Goal: Task Accomplishment & Management: Manage account settings

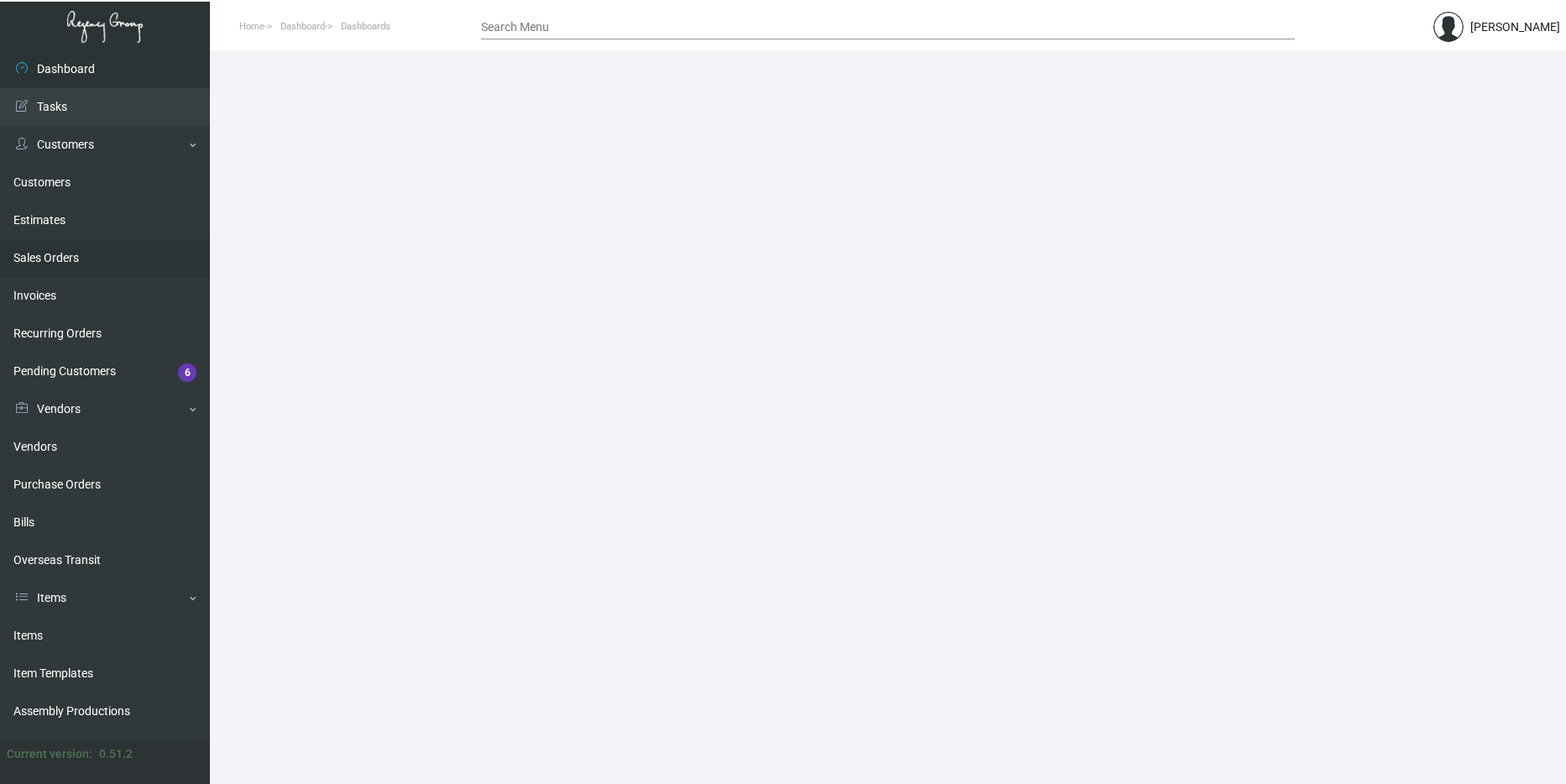
click at [97, 259] on link "Sales Orders" at bounding box center [105, 258] width 210 height 38
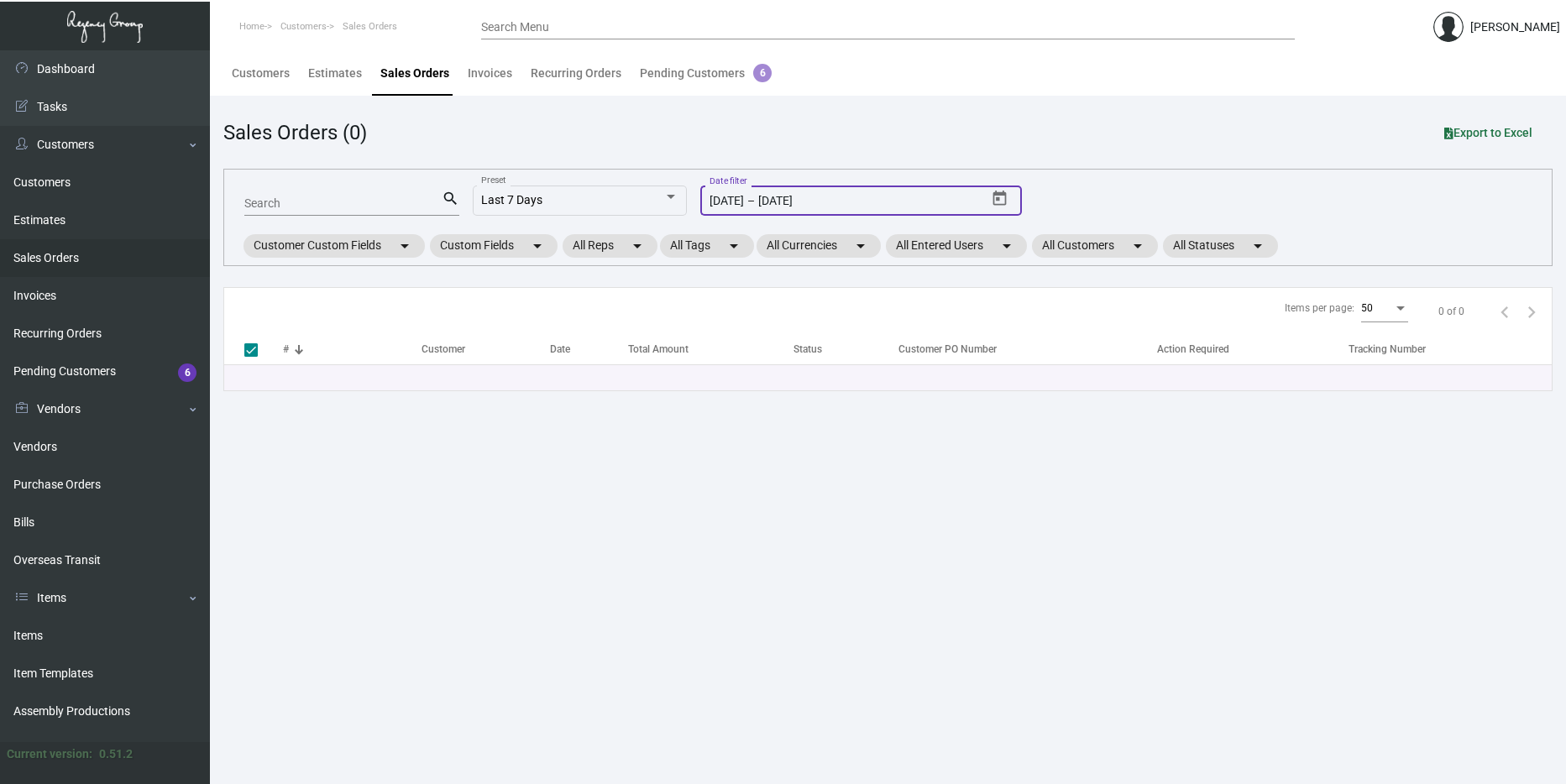
click at [812, 202] on input "[DATE]" at bounding box center [824, 200] width 135 height 13
click at [994, 199] on icon "Open calendar" at bounding box center [999, 197] width 13 height 15
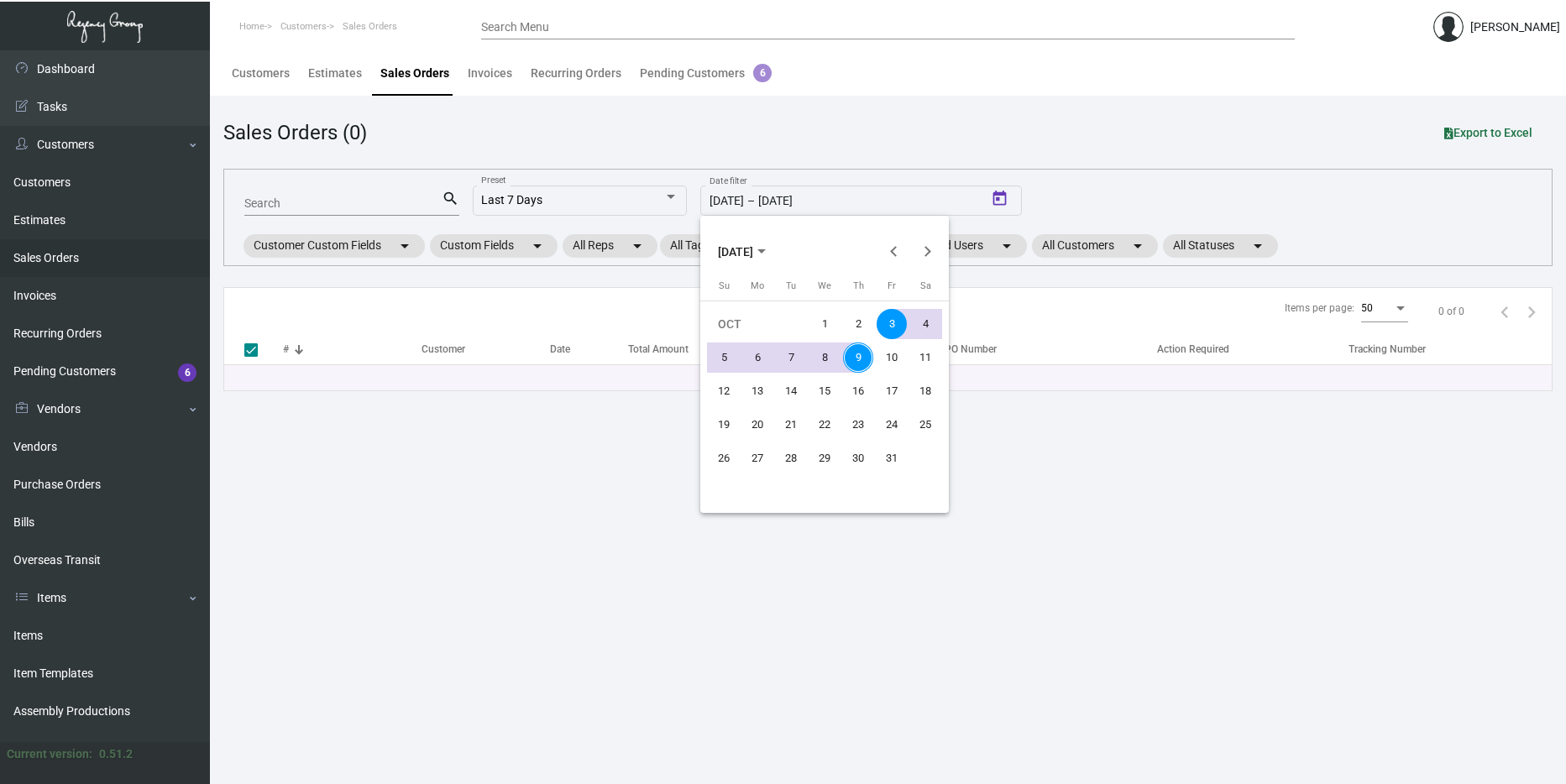
click at [753, 251] on span "[DATE]" at bounding box center [735, 251] width 35 height 13
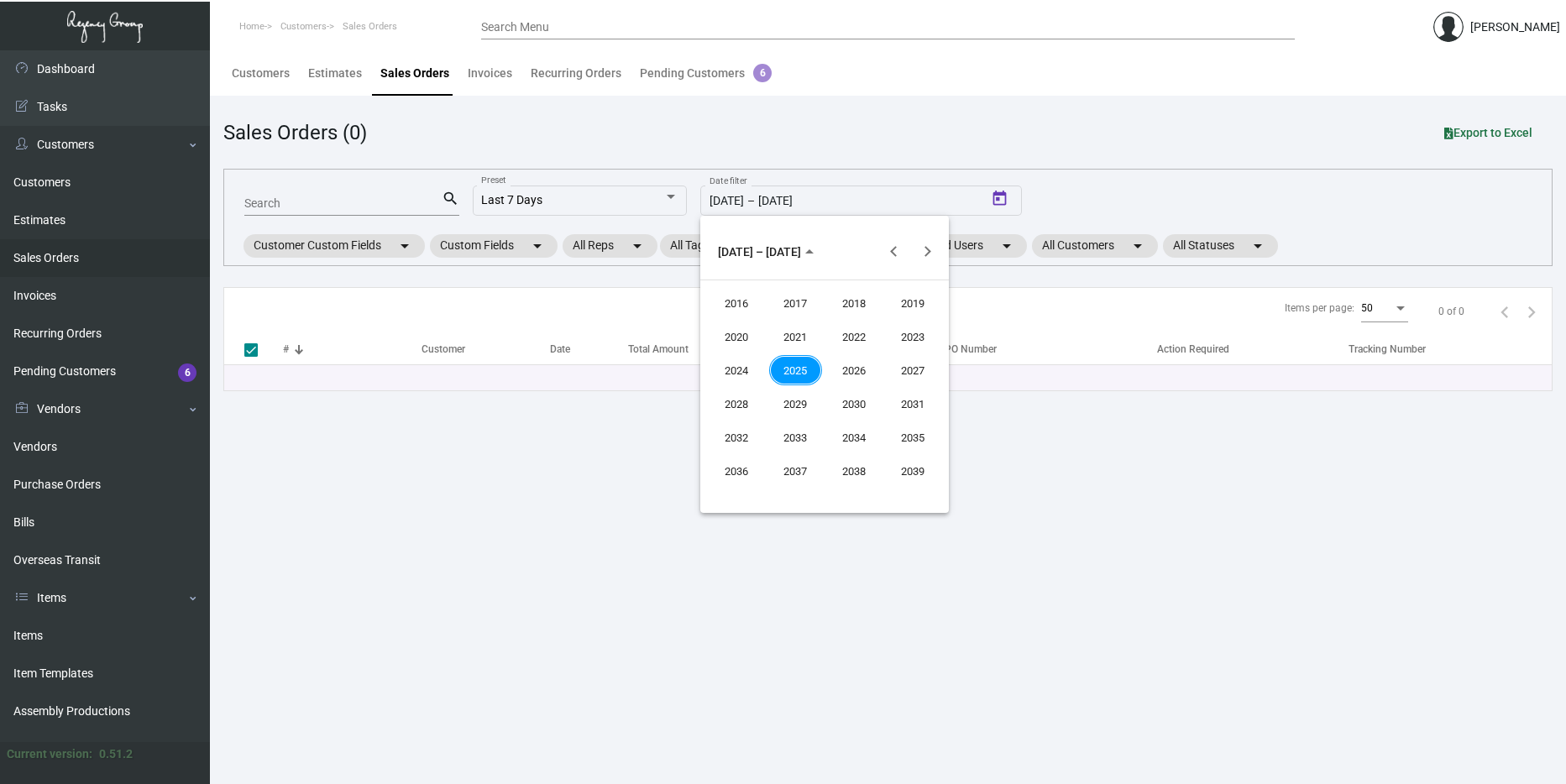
click at [745, 360] on div "2024" at bounding box center [737, 370] width 53 height 30
click at [744, 331] on div "JAN" at bounding box center [737, 336] width 53 height 30
click at [762, 363] on div "1" at bounding box center [757, 357] width 30 height 30
type input "[DATE]"
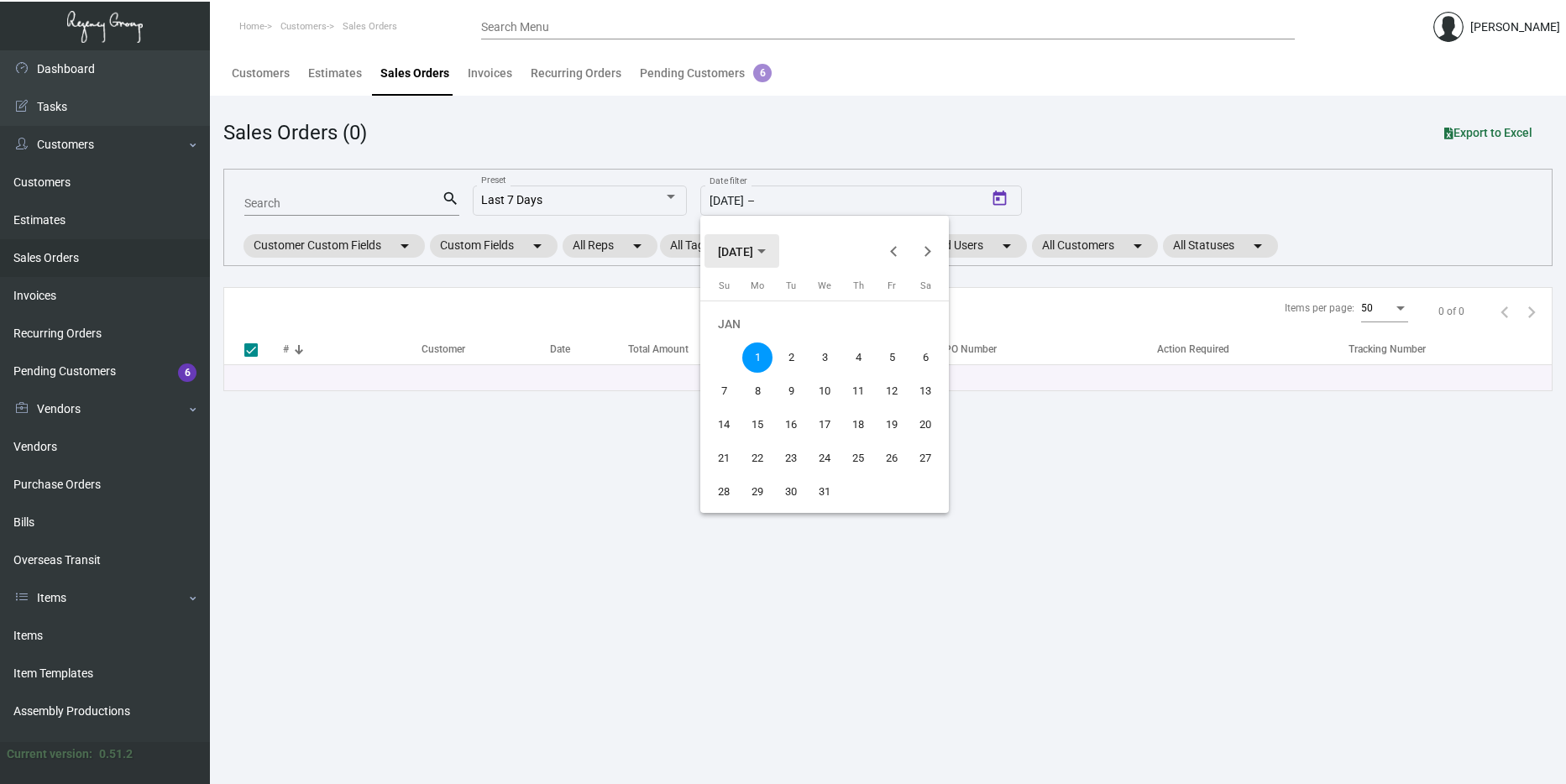
click at [766, 255] on span "[DATE]" at bounding box center [742, 250] width 48 height 13
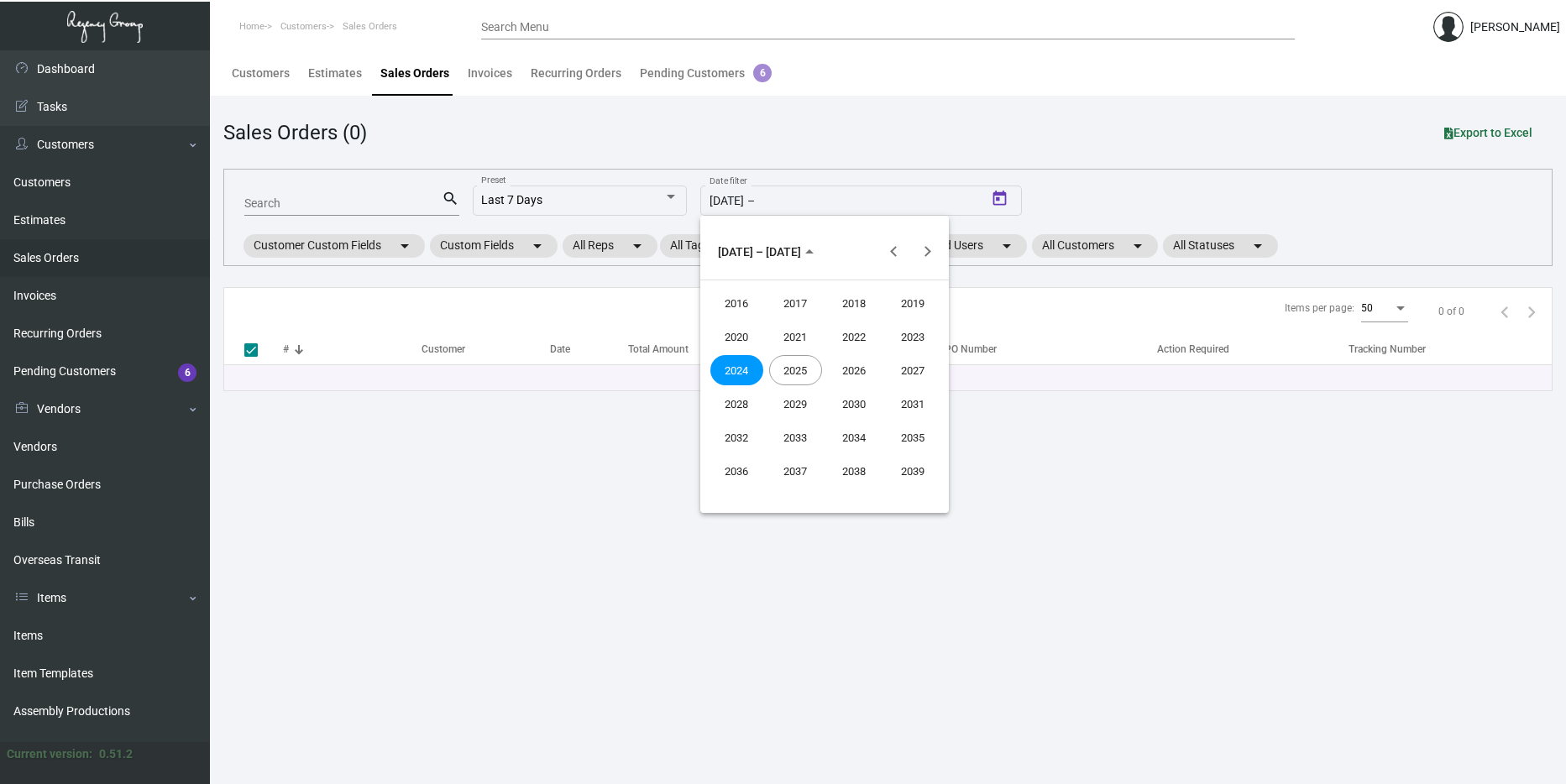
click at [781, 361] on div "2025" at bounding box center [794, 370] width 53 height 30
click at [804, 393] on div "OCT" at bounding box center [794, 403] width 53 height 30
click at [868, 354] on div "9" at bounding box center [857, 357] width 30 height 30
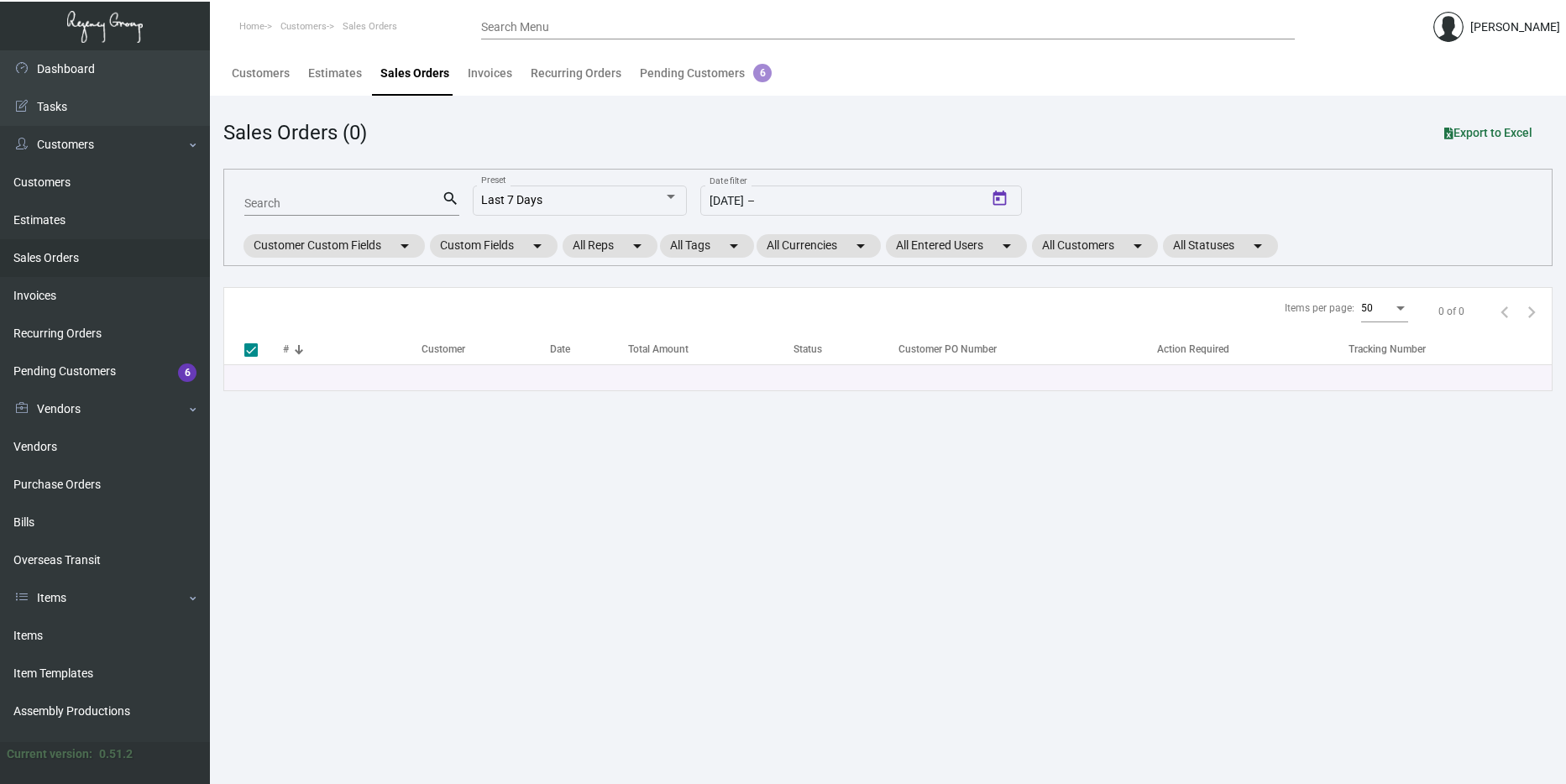
type input "[DATE]"
checkbox input "false"
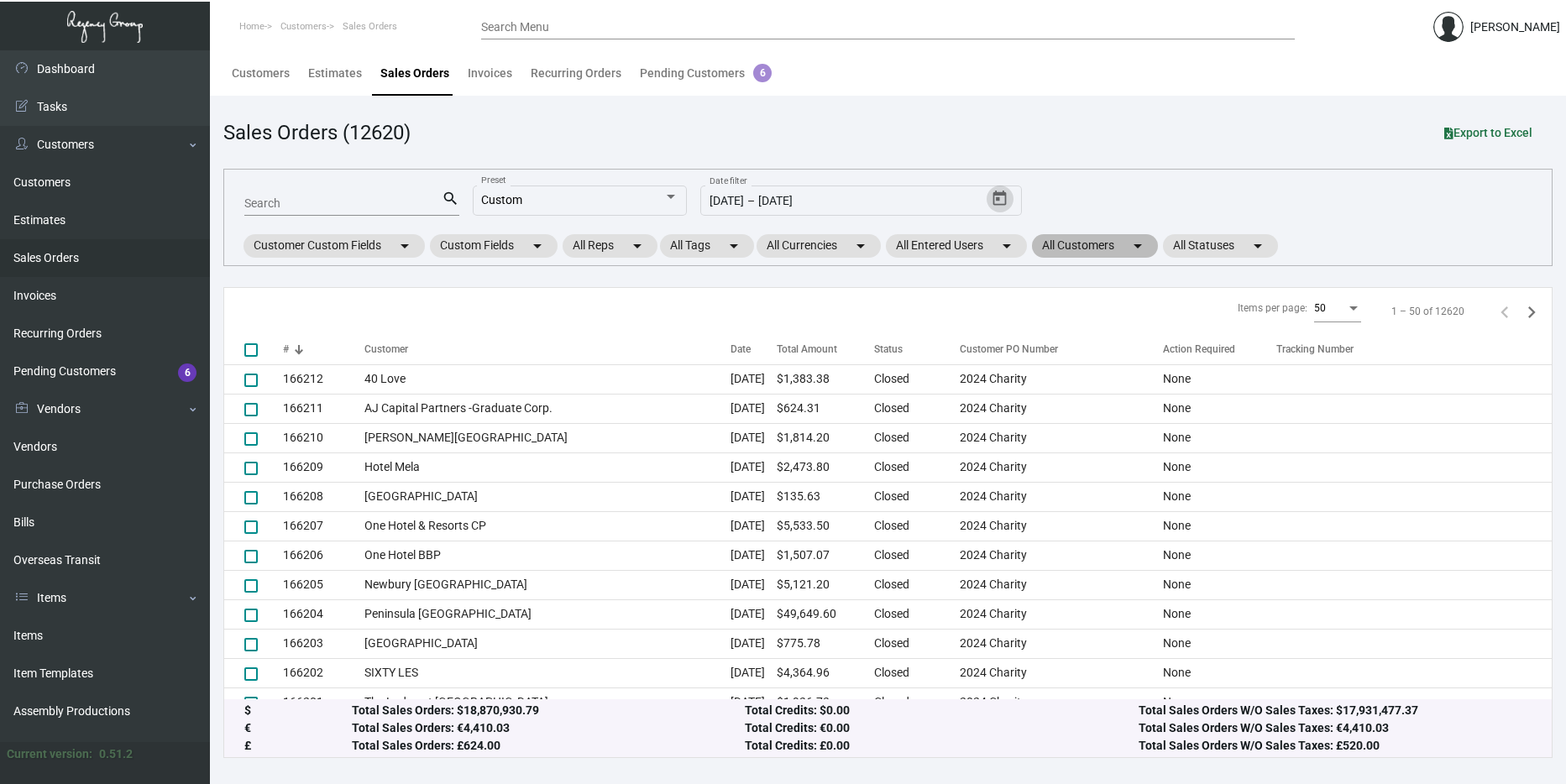
click at [1096, 244] on mat-chip "All Customers arrow_drop_down" at bounding box center [1095, 246] width 126 height 24
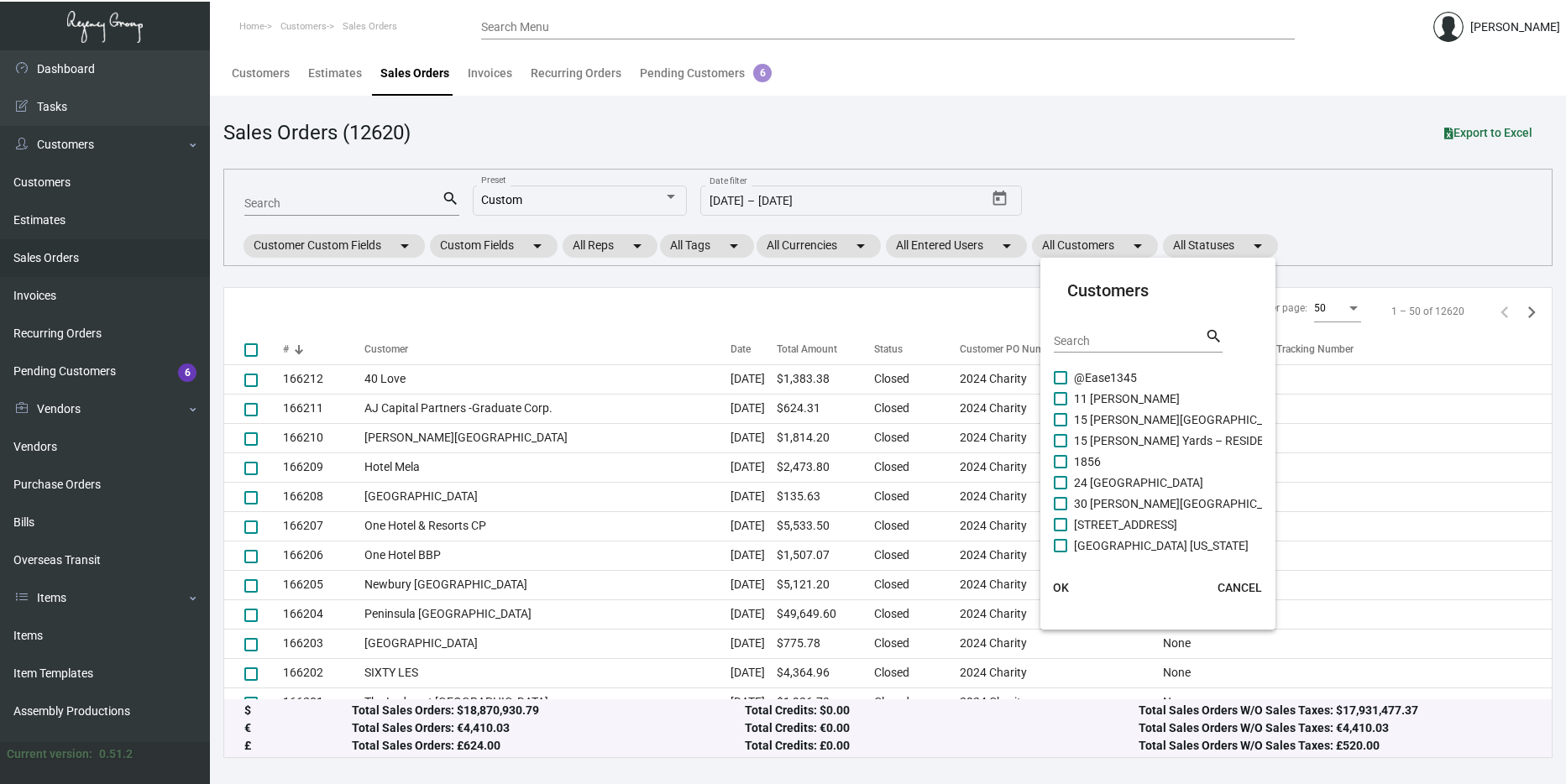
click at [1101, 334] on div "Search" at bounding box center [1128, 339] width 151 height 26
type input "Pali"
click at [1090, 372] on span "Le Petit Pali - Carmel" at bounding box center [1127, 377] width 107 height 20
click at [1060, 384] on input "Le Petit Pali - Carmel" at bounding box center [1059, 384] width 1 height 1
checkbox input "true"
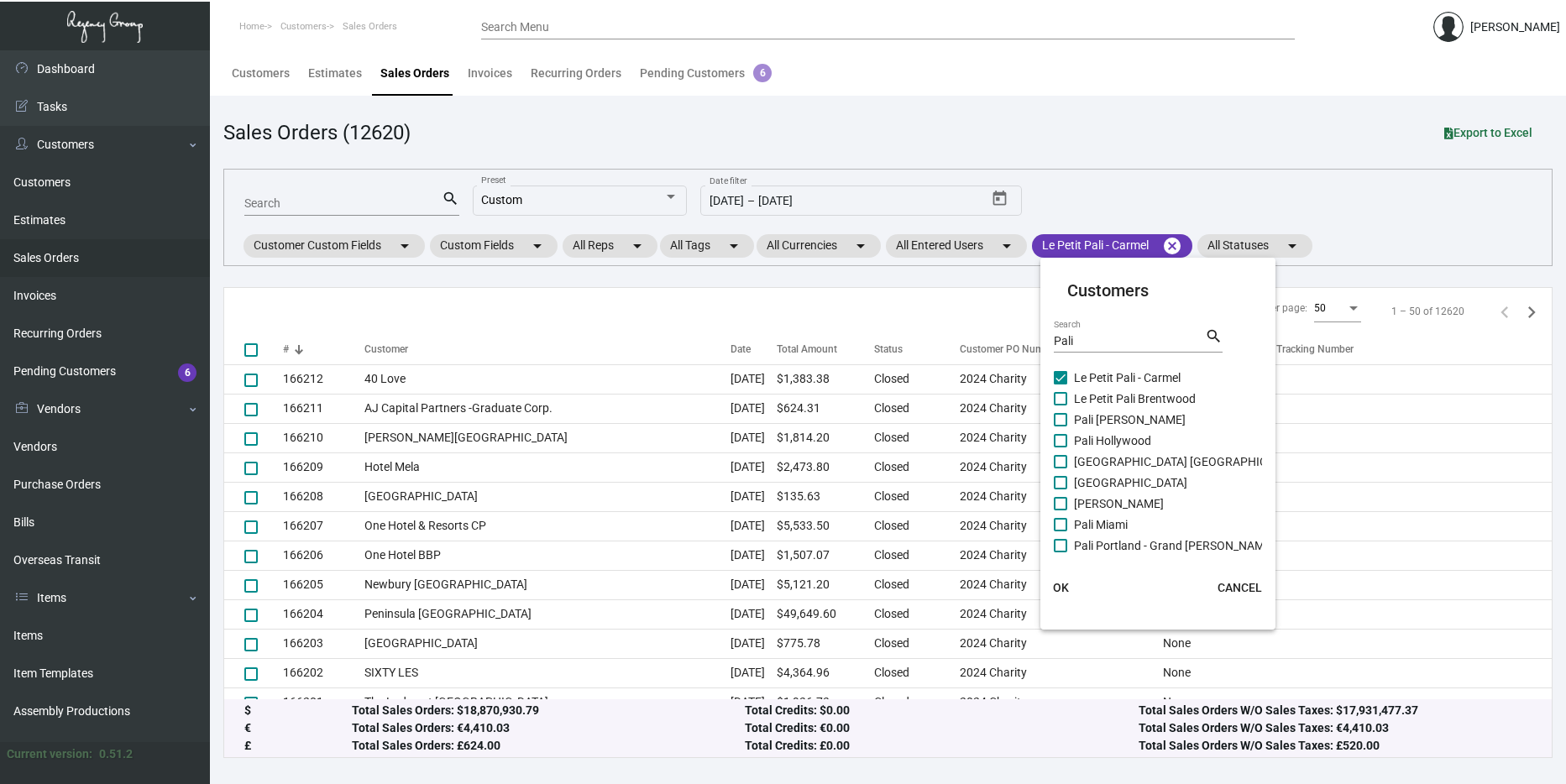
click at [1092, 388] on div "Le Petit Pali - [PERSON_NAME][GEOGRAPHIC_DATA] [GEOGRAPHIC_DATA] [PERSON_NAME][…" at bounding box center [1178, 577] width 250 height 420
click at [1096, 396] on span "Le Petit Pali Brentwood" at bounding box center [1135, 398] width 122 height 20
click at [1060, 405] on input "Le Petit Pali Brentwood" at bounding box center [1059, 405] width 1 height 1
click at [1096, 401] on span "Le Petit Pali Brentwood" at bounding box center [1135, 398] width 122 height 20
click at [1060, 405] on input "Le Petit Pali Brentwood" at bounding box center [1059, 405] width 1 height 1
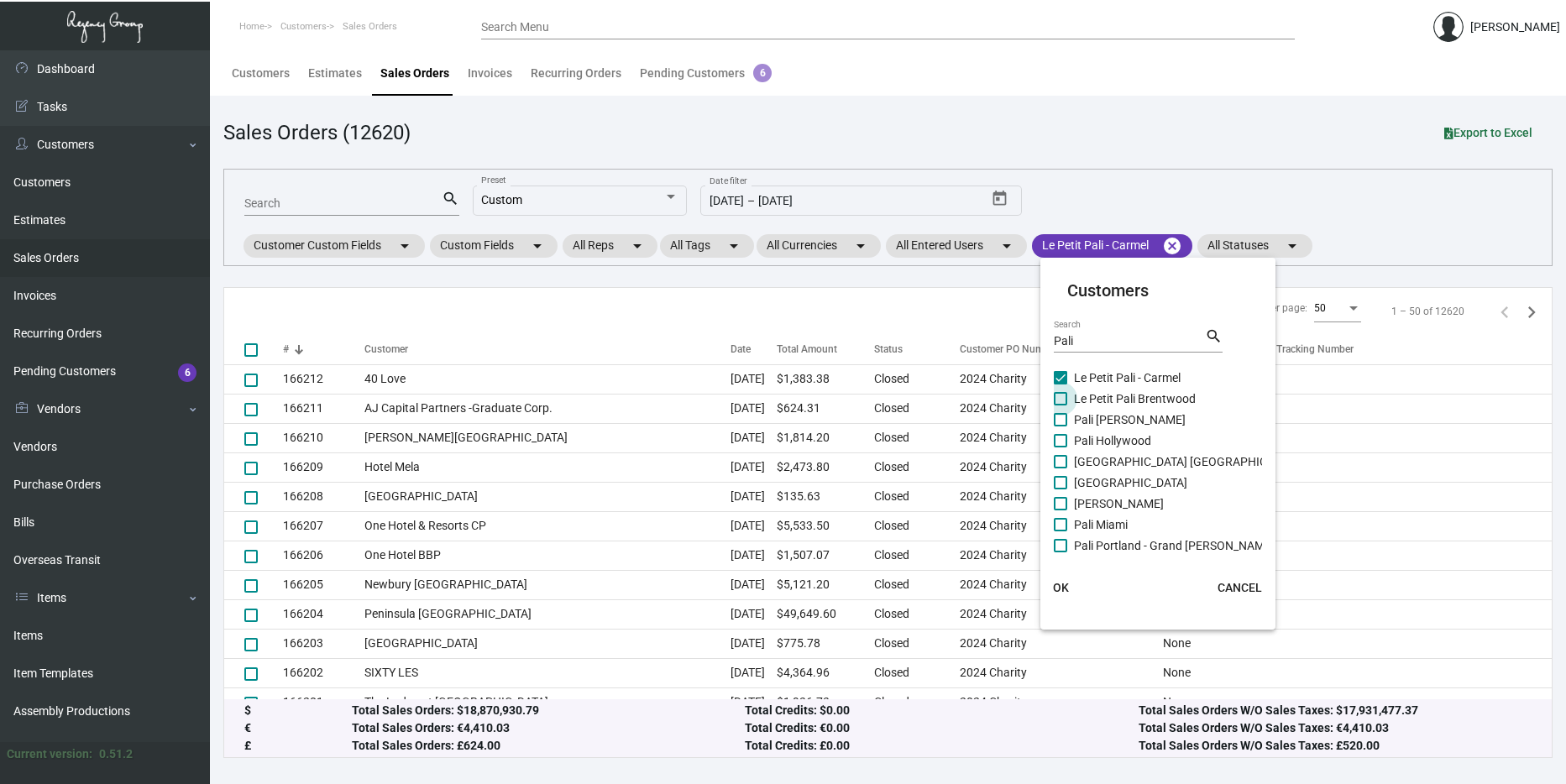
checkbox input "false"
click at [1097, 420] on span "Pali [PERSON_NAME]" at bounding box center [1130, 419] width 112 height 20
click at [1060, 426] on input "Pali [PERSON_NAME]" at bounding box center [1059, 426] width 1 height 1
checkbox input "true"
click at [1097, 402] on span "Le Petit Pali Brentwood" at bounding box center [1135, 398] width 122 height 20
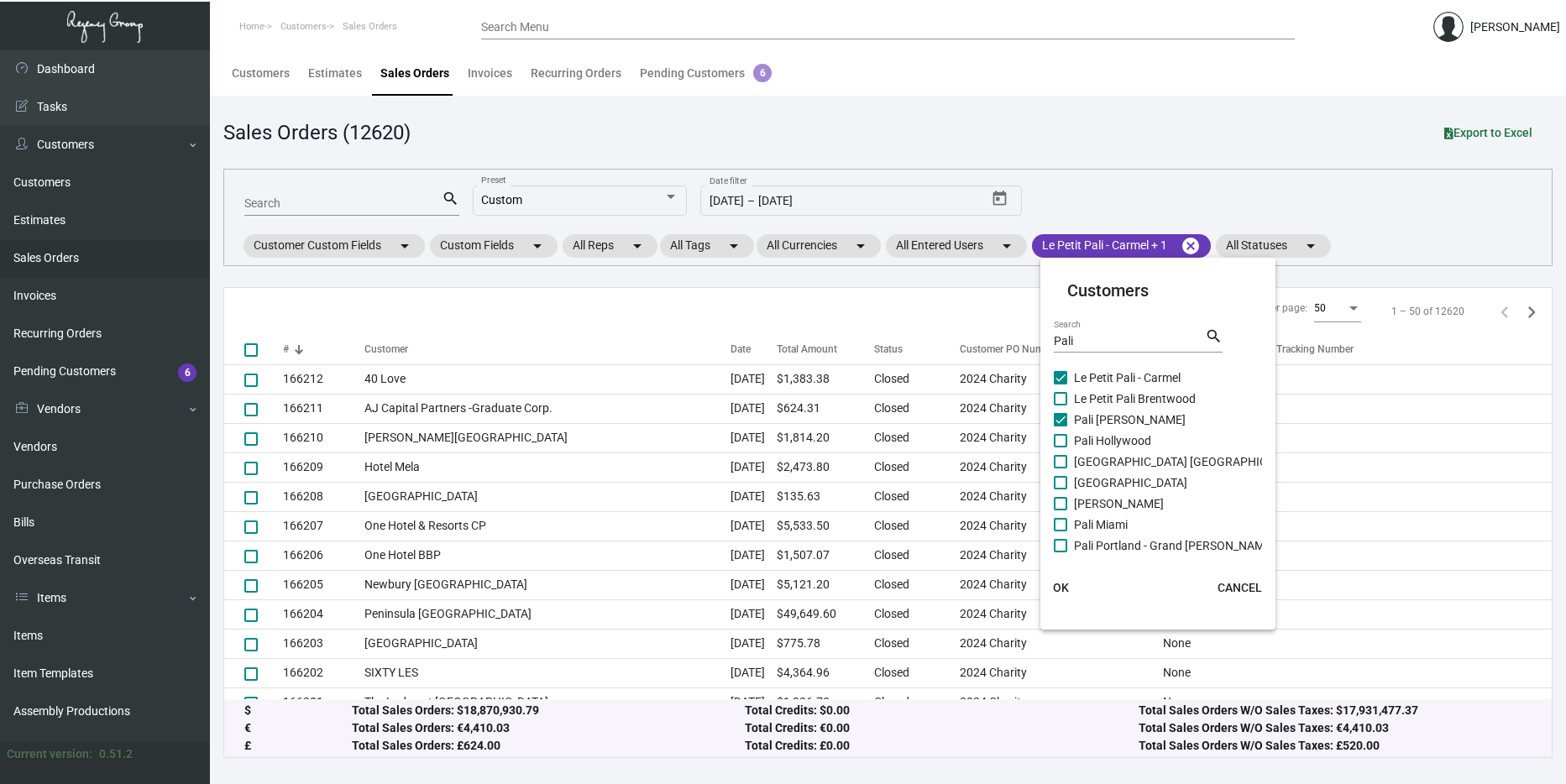
click at [1060, 405] on input "Le Petit Pali Brentwood" at bounding box center [1059, 405] width 1 height 1
checkbox input "true"
click at [1096, 442] on span "Pali Hollywood" at bounding box center [1112, 440] width 77 height 20
click at [1060, 447] on input "Pali Hollywood" at bounding box center [1059, 447] width 1 height 1
checkbox input "true"
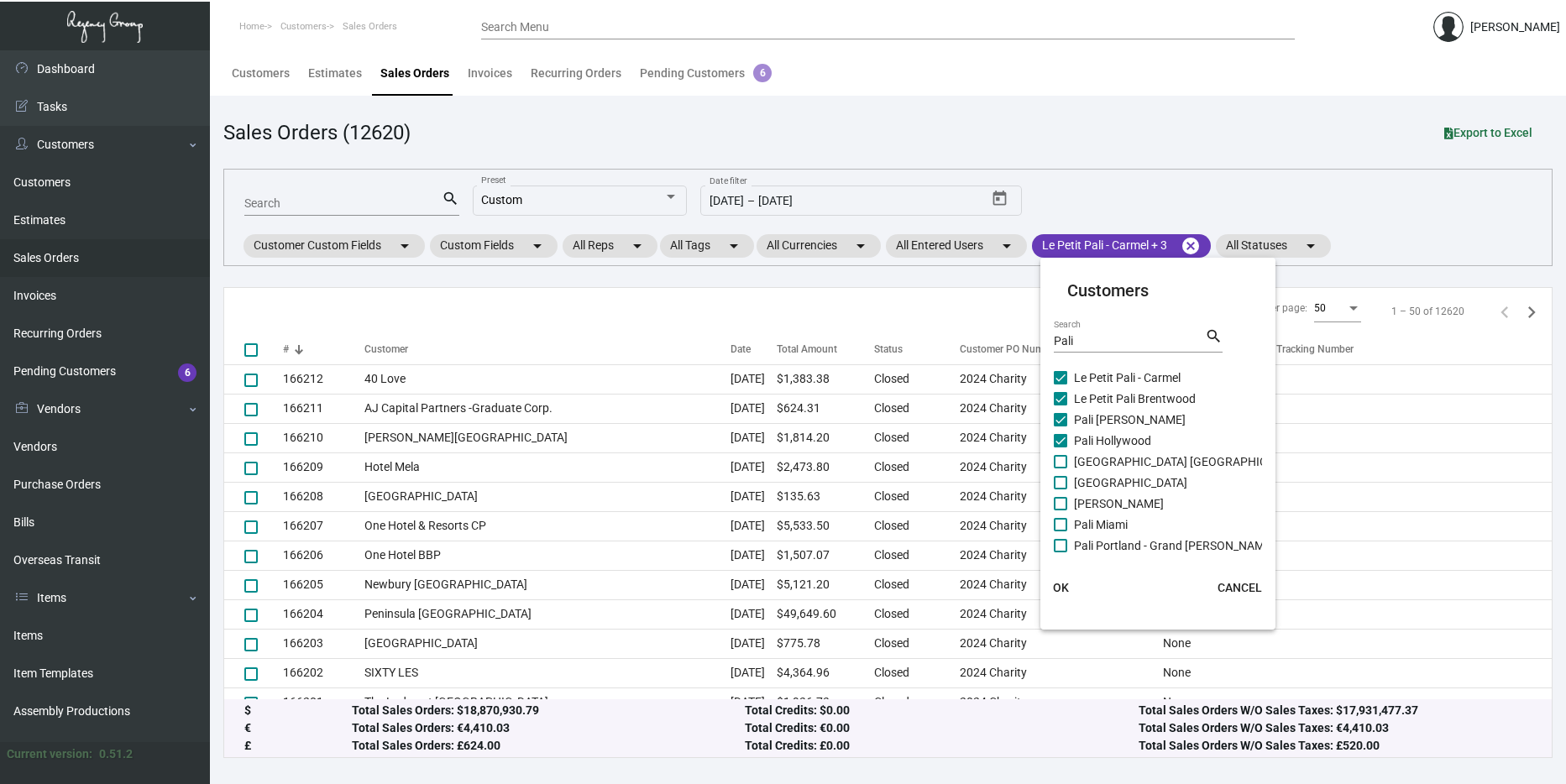
click at [1101, 463] on span "[GEOGRAPHIC_DATA] [GEOGRAPHIC_DATA]" at bounding box center [1189, 461] width 230 height 20
click at [1060, 468] on input "[GEOGRAPHIC_DATA] [GEOGRAPHIC_DATA]" at bounding box center [1059, 468] width 1 height 1
checkbox input "true"
click at [1101, 483] on span "[GEOGRAPHIC_DATA]" at bounding box center [1131, 482] width 114 height 20
click at [1060, 489] on input "[GEOGRAPHIC_DATA]" at bounding box center [1059, 489] width 1 height 1
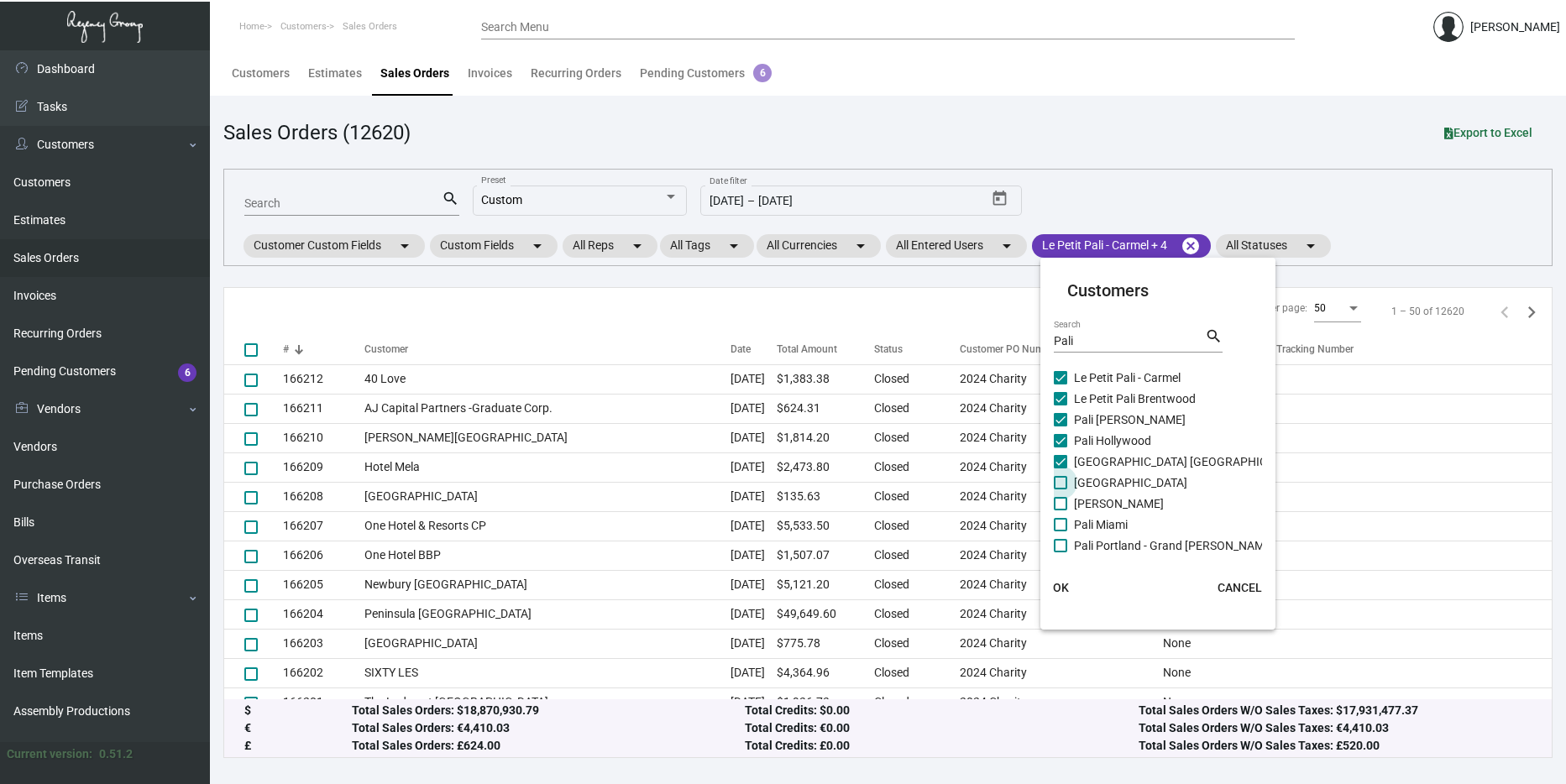
checkbox input "true"
click at [1101, 502] on span "[PERSON_NAME]" at bounding box center [1119, 504] width 90 height 20
click at [1060, 510] on input "[PERSON_NAME]" at bounding box center [1059, 510] width 1 height 1
checkbox input "true"
click at [1106, 525] on span "Pali Miami" at bounding box center [1101, 525] width 54 height 20
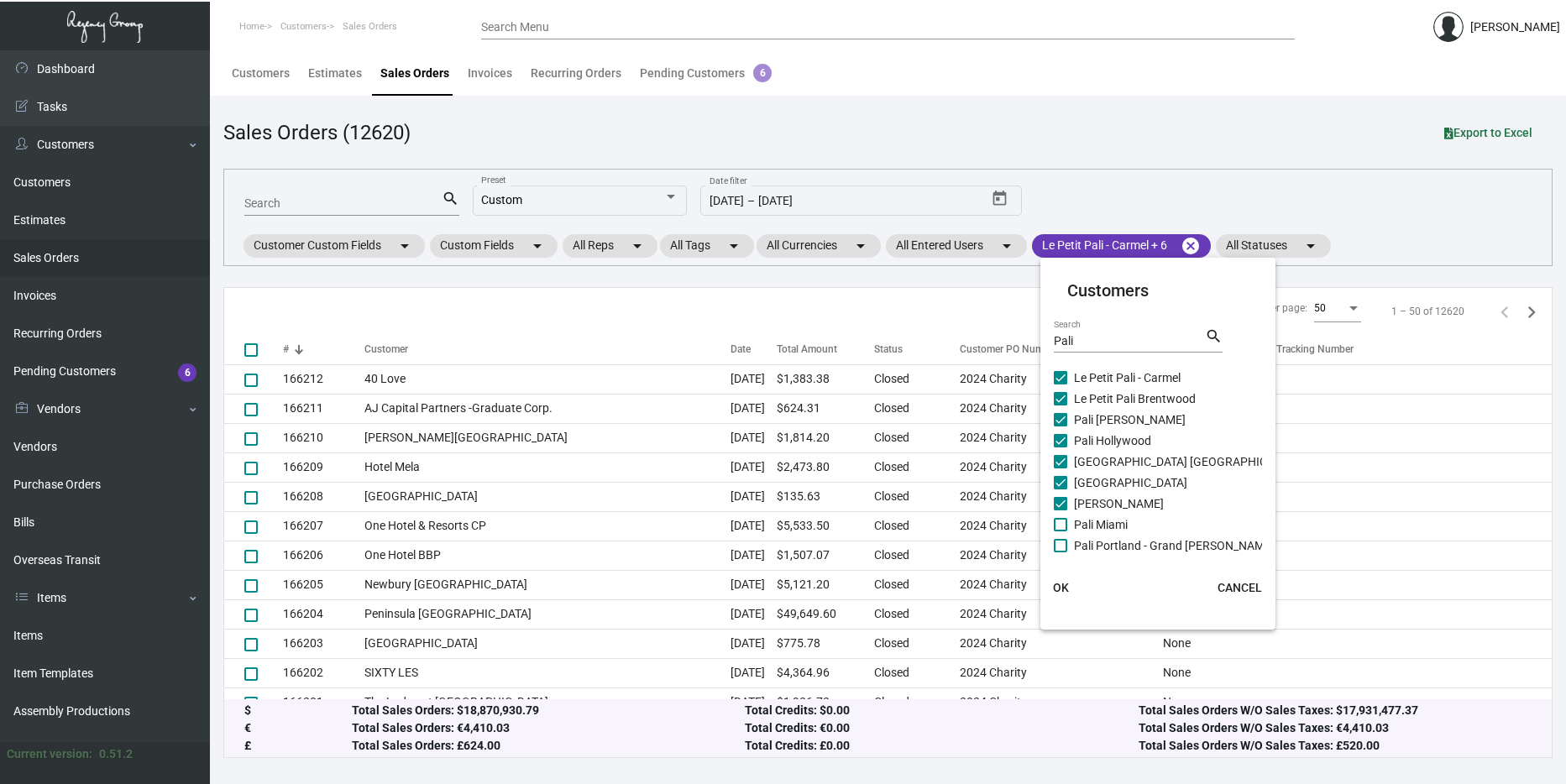
click at [1060, 531] on input "Pali Miami" at bounding box center [1059, 531] width 1 height 1
checkbox input "true"
click at [1101, 459] on span "Pali Portland - Grand [PERSON_NAME]" at bounding box center [1174, 464] width 201 height 20
click at [1060, 471] on input "Pali Portland - Grand [PERSON_NAME]" at bounding box center [1059, 471] width 1 height 1
checkbox input "true"
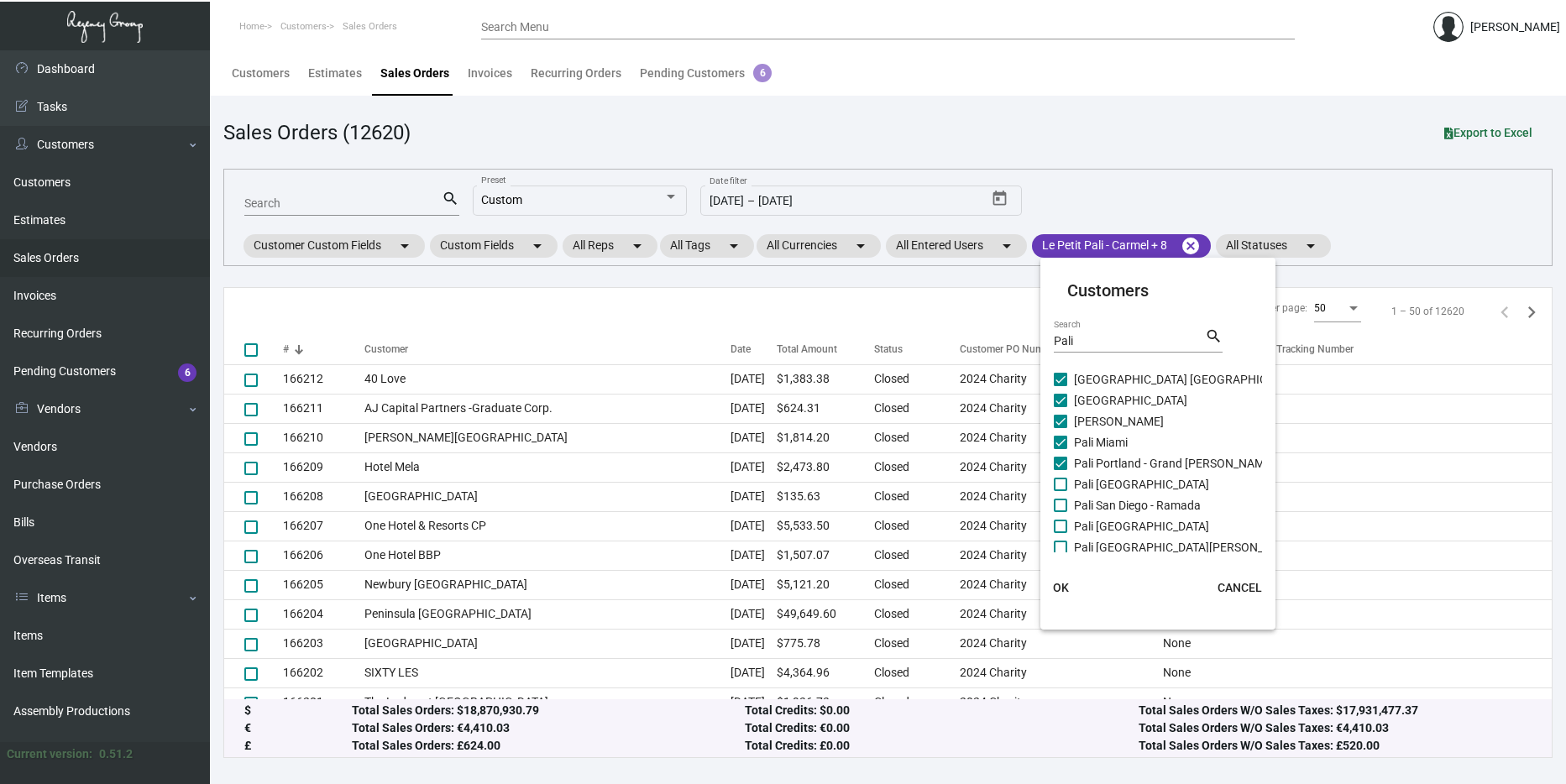
scroll to position [83, 0]
click at [1101, 477] on span "Pali [GEOGRAPHIC_DATA]" at bounding box center [1141, 483] width 135 height 20
click at [1060, 490] on input "Pali [GEOGRAPHIC_DATA]" at bounding box center [1059, 490] width 1 height 1
checkbox input "true"
click at [1110, 505] on span "Pali San Diego - Ramada" at bounding box center [1137, 504] width 127 height 20
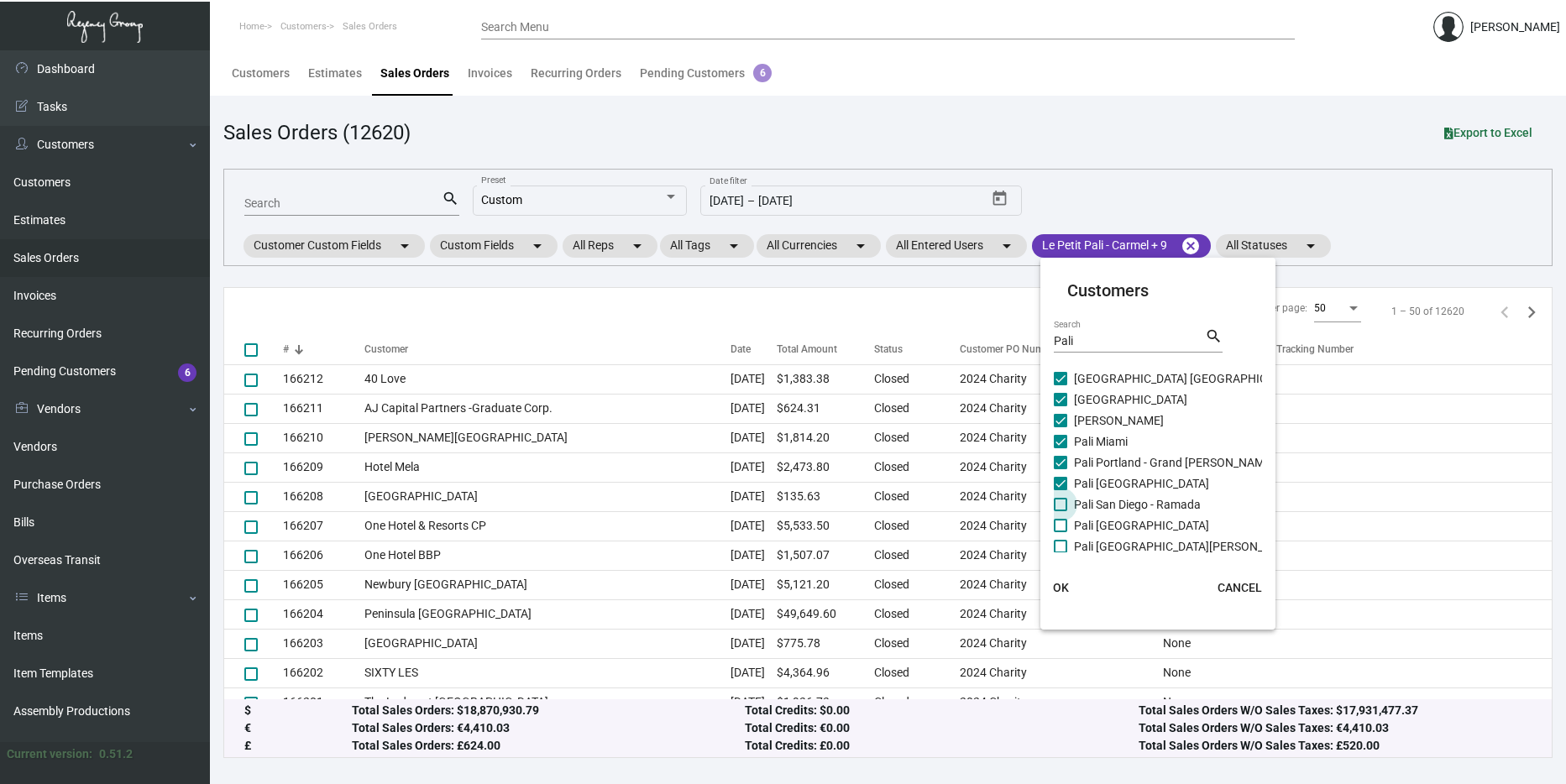
click at [1060, 511] on input "Pali San Diego - Ramada" at bounding box center [1059, 511] width 1 height 1
checkbox input "true"
click at [1115, 523] on span "Pali [GEOGRAPHIC_DATA]" at bounding box center [1141, 525] width 135 height 20
click at [1060, 532] on input "Pali [GEOGRAPHIC_DATA]" at bounding box center [1059, 532] width 1 height 1
checkbox input "true"
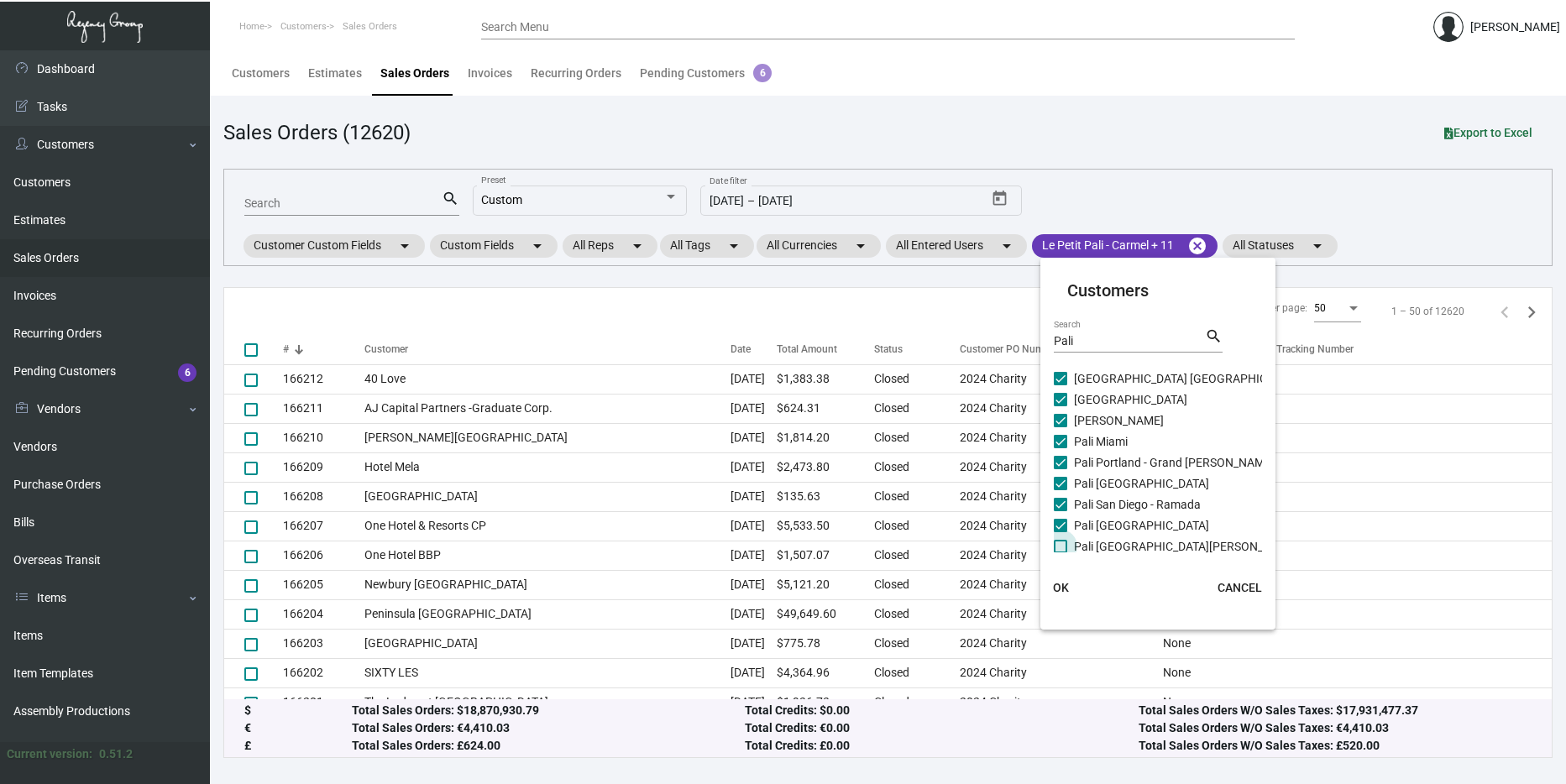
click at [1117, 539] on span "Pali [GEOGRAPHIC_DATA][PERSON_NAME]" at bounding box center [1186, 546] width 225 height 20
click at [1060, 553] on input "Pali [GEOGRAPHIC_DATA][PERSON_NAME]" at bounding box center [1059, 553] width 1 height 1
checkbox input "true"
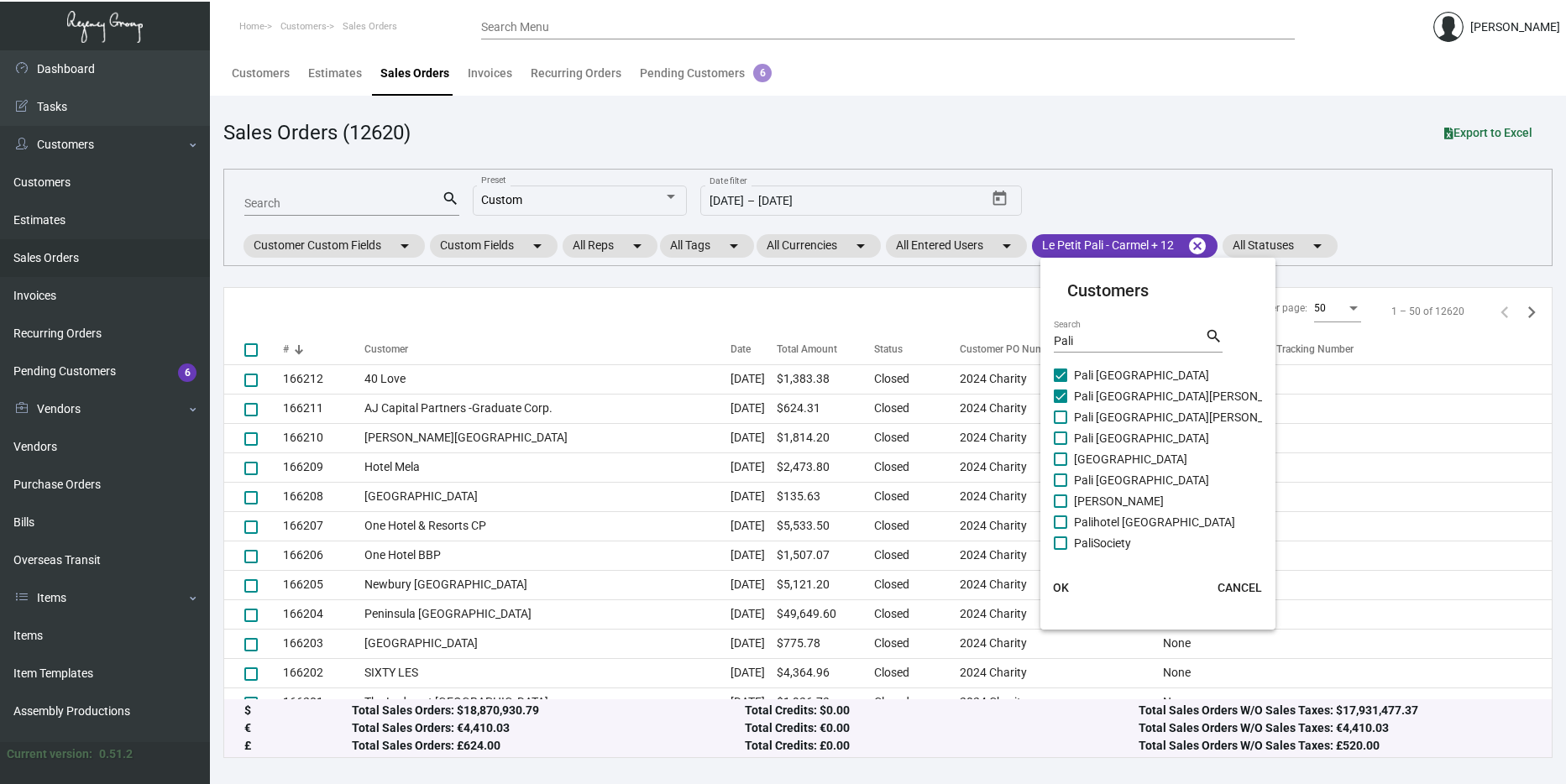
scroll to position [234, 0]
click at [1106, 415] on span "Pali [GEOGRAPHIC_DATA][PERSON_NAME]" at bounding box center [1186, 415] width 225 height 20
click at [1060, 422] on input "Pali [GEOGRAPHIC_DATA][PERSON_NAME]" at bounding box center [1059, 422] width 1 height 1
checkbox input "true"
drag, startPoint x: 1108, startPoint y: 438, endPoint x: 1110, endPoint y: 448, distance: 10.2
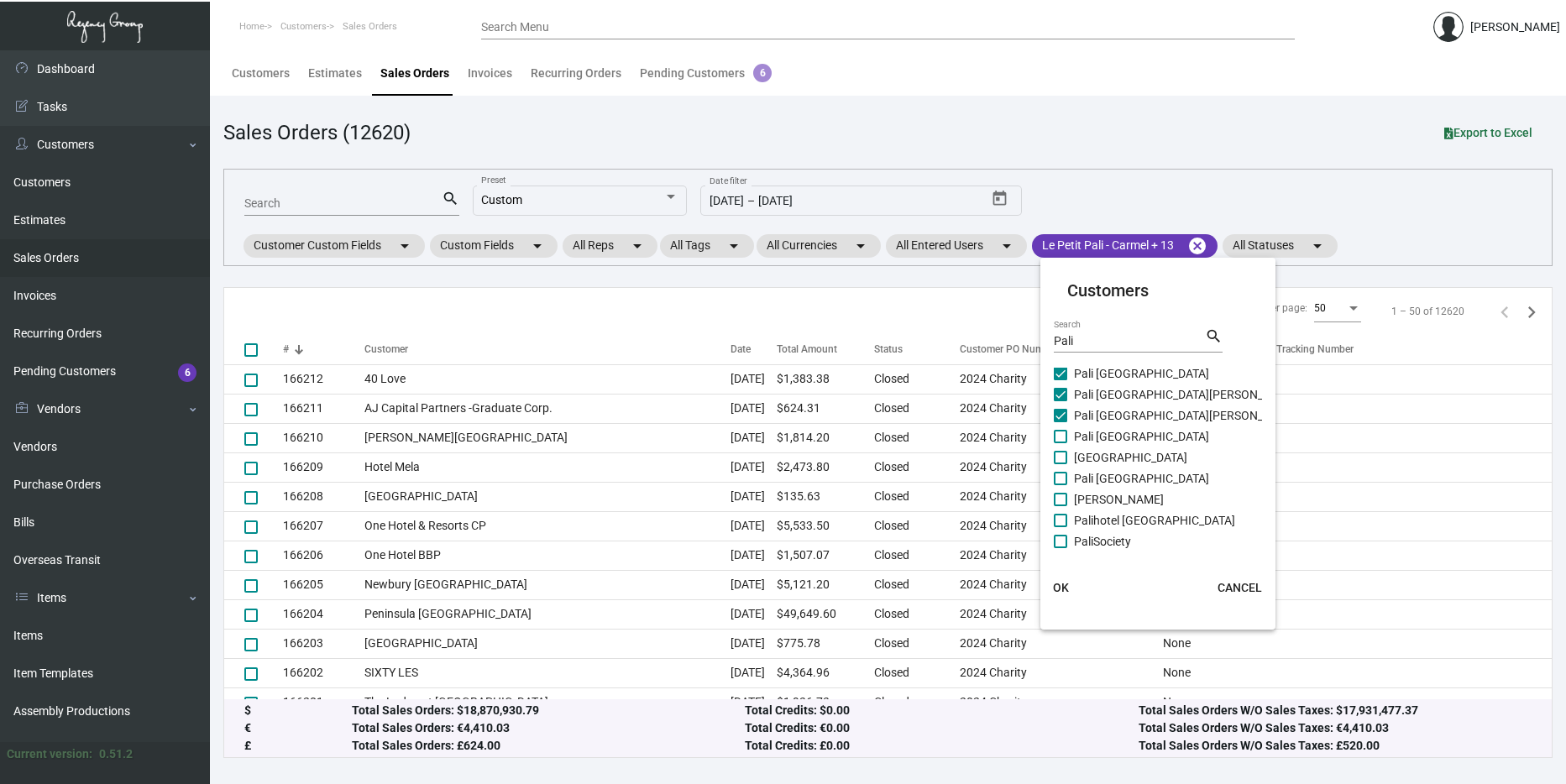
click at [1108, 439] on span "Pali [GEOGRAPHIC_DATA]" at bounding box center [1141, 436] width 135 height 20
click at [1060, 443] on input "Pali [GEOGRAPHIC_DATA]" at bounding box center [1059, 443] width 1 height 1
checkbox input "true"
click at [1110, 461] on span "[GEOGRAPHIC_DATA]" at bounding box center [1131, 457] width 114 height 20
click at [1060, 464] on input "[GEOGRAPHIC_DATA]" at bounding box center [1059, 464] width 1 height 1
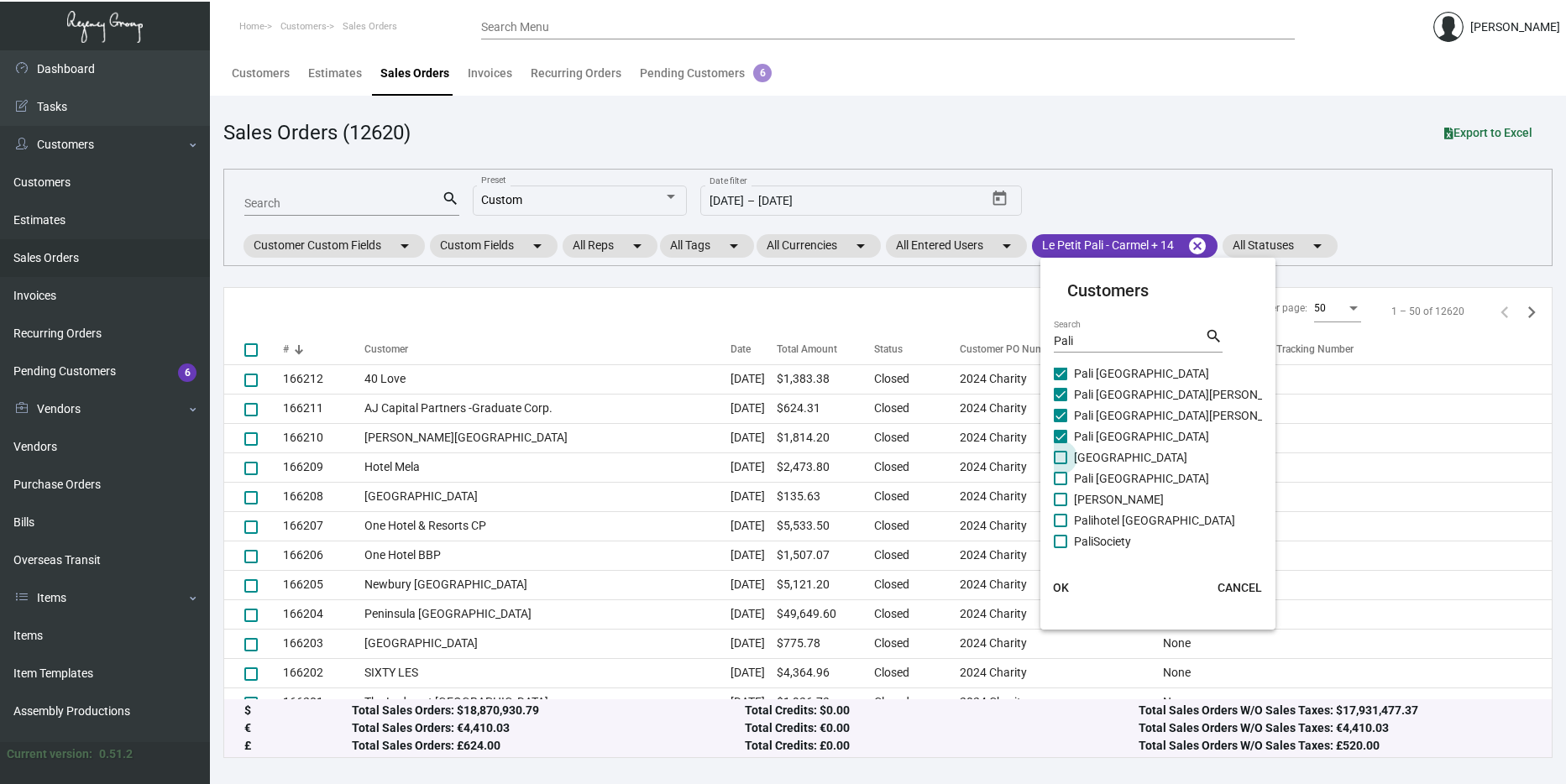
checkbox input "true"
click at [1110, 478] on span "Pali [GEOGRAPHIC_DATA]" at bounding box center [1141, 478] width 135 height 20
click at [1060, 485] on input "Pali [GEOGRAPHIC_DATA]" at bounding box center [1059, 485] width 1 height 1
checkbox input "true"
click at [1109, 498] on span "[PERSON_NAME]" at bounding box center [1119, 499] width 90 height 20
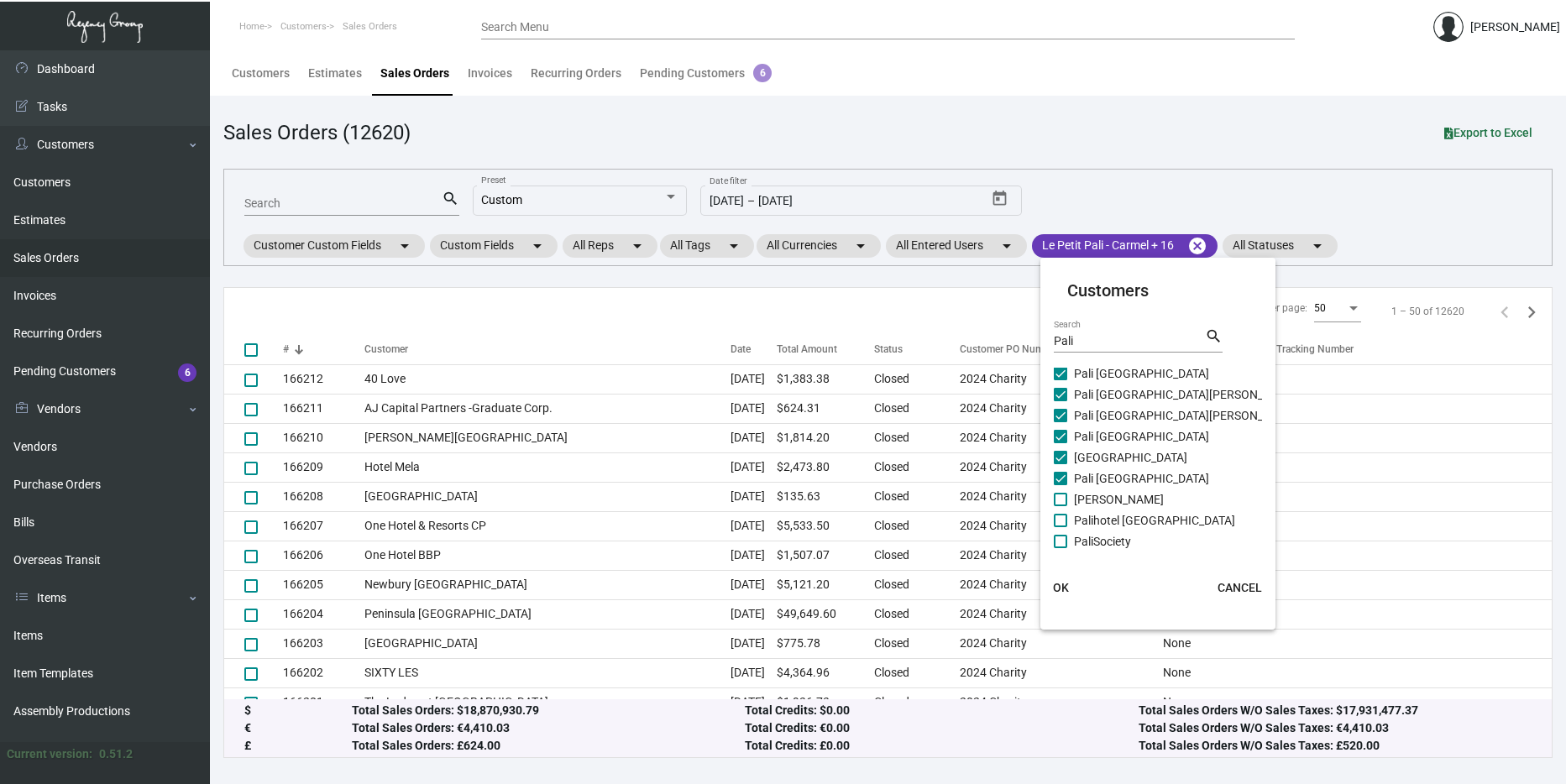
click at [1060, 506] on input "[PERSON_NAME]" at bounding box center [1059, 506] width 1 height 1
checkbox input "true"
click at [1110, 518] on span "Palihotel [GEOGRAPHIC_DATA]" at bounding box center [1154, 520] width 161 height 20
click at [1060, 527] on input "Palihotel [GEOGRAPHIC_DATA]" at bounding box center [1059, 527] width 1 height 1
checkbox input "true"
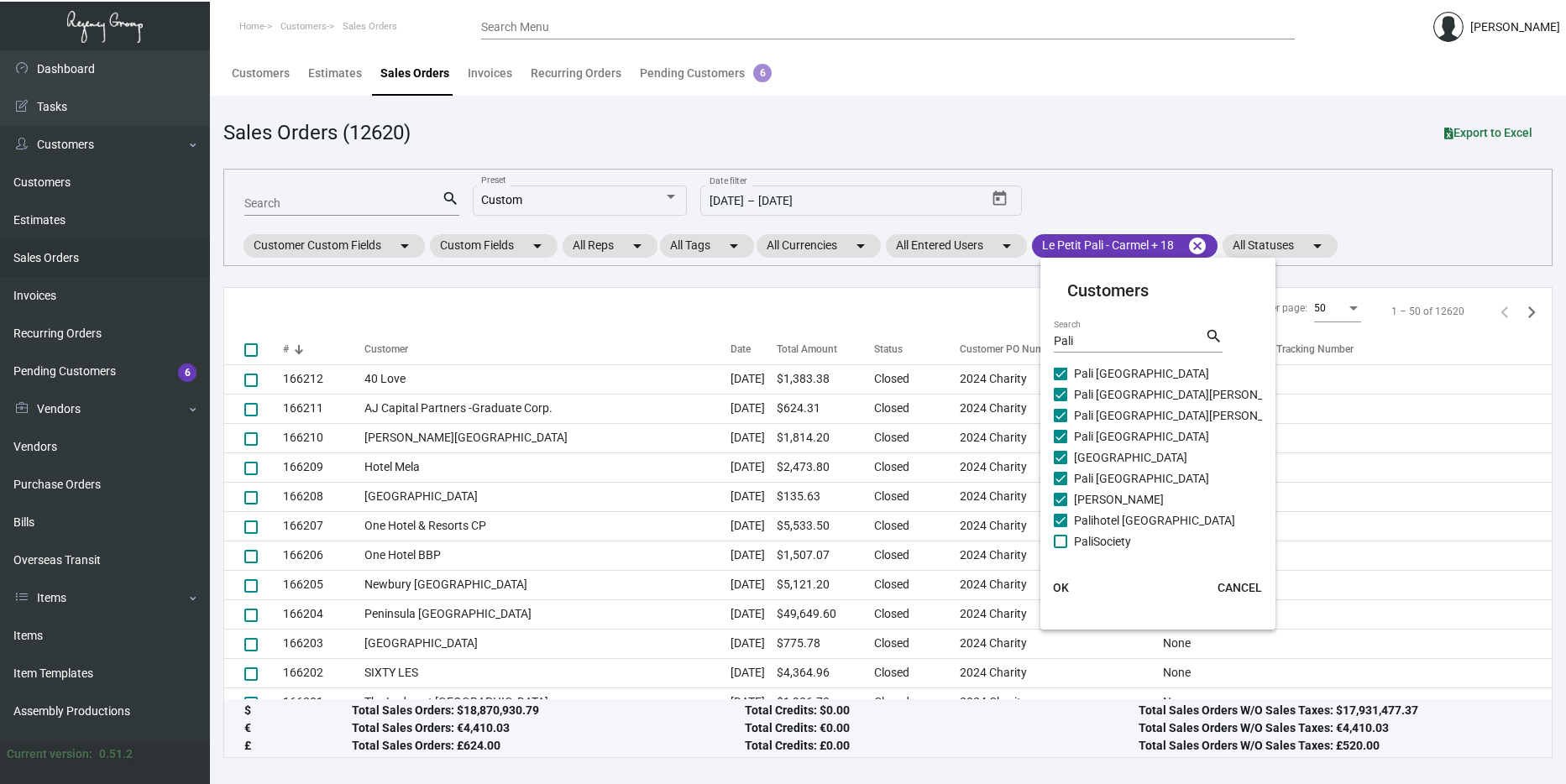
click at [1111, 537] on span "PaliSociety" at bounding box center [1102, 541] width 57 height 20
click at [1060, 548] on input "PaliSociety" at bounding box center [1059, 548] width 1 height 1
checkbox input "true"
click at [1062, 584] on span "OK" at bounding box center [1061, 587] width 16 height 13
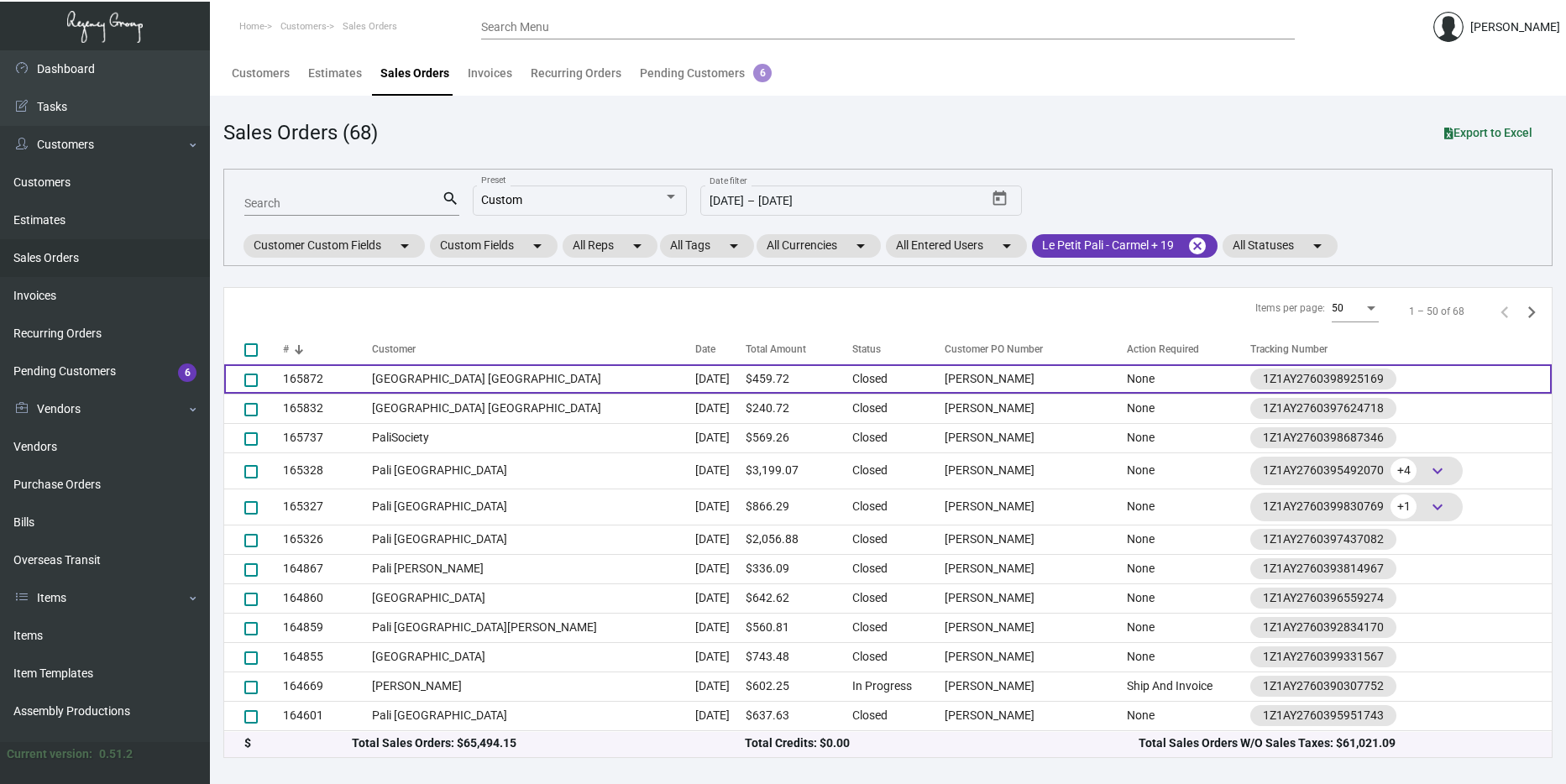
click at [506, 378] on td "[GEOGRAPHIC_DATA] [GEOGRAPHIC_DATA]" at bounding box center [534, 378] width 324 height 29
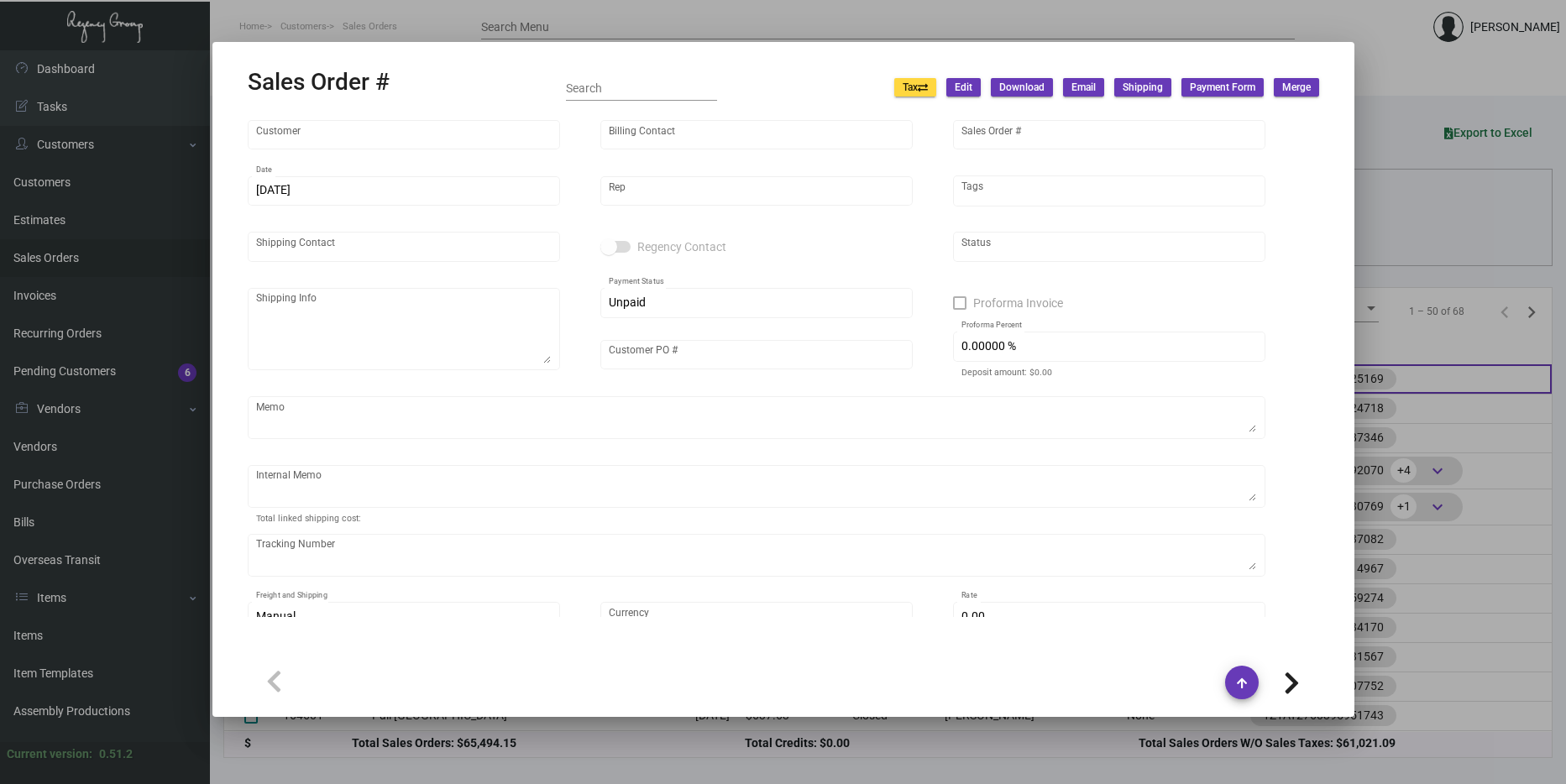
type input "[GEOGRAPHIC_DATA] [GEOGRAPHIC_DATA]"
type input "AP Billng"
type input "165872"
type input "[DATE]"
type input "[PERSON_NAME]"
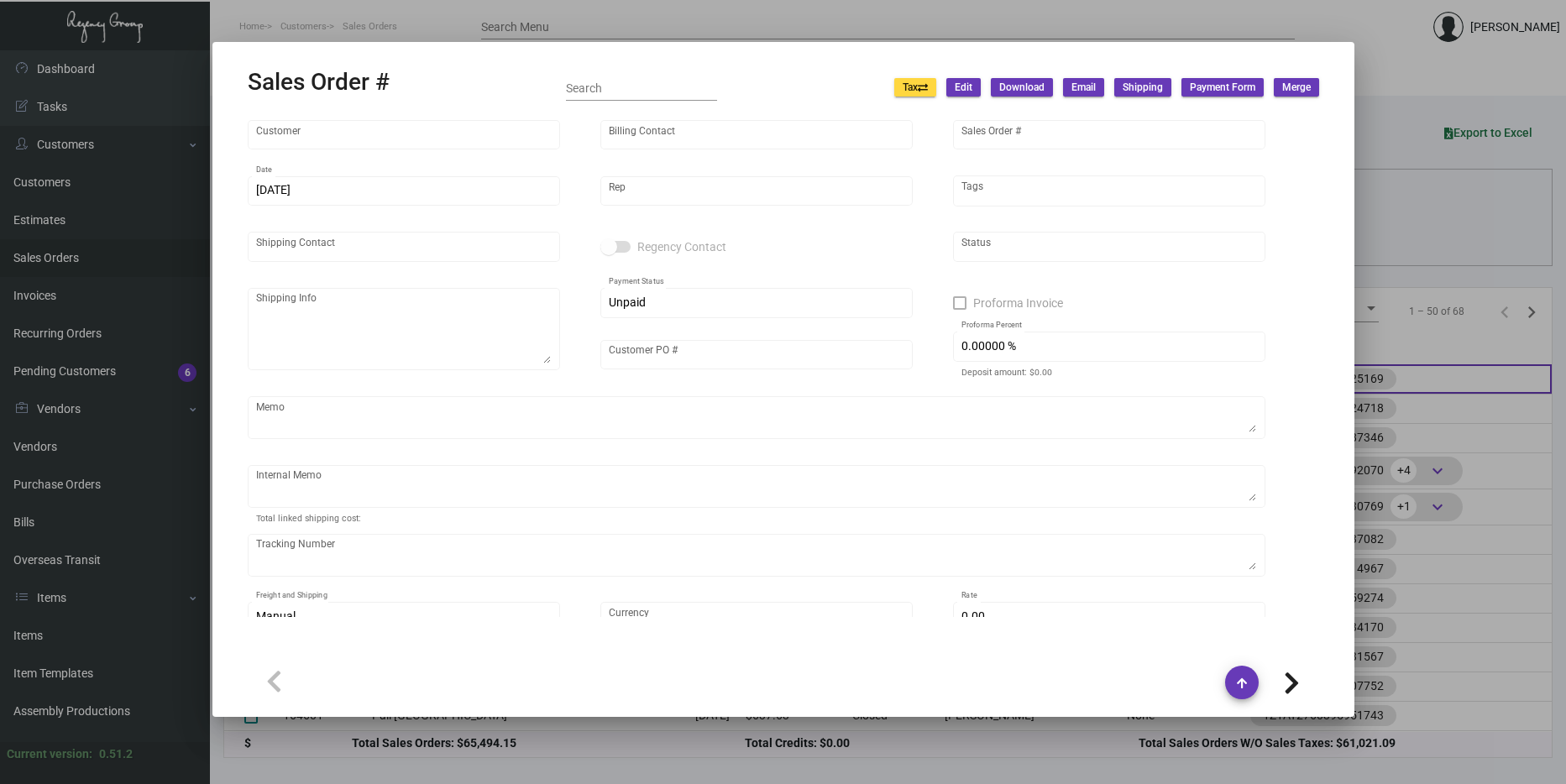
type input "[PERSON_NAME]"
type textarea "[GEOGRAPHIC_DATA] [GEOGRAPHIC_DATA] - [PERSON_NAME] [STREET_ADDRESS]"
type input "[PERSON_NAME]"
type textarea "$8.35"
type input "United States Dollar $"
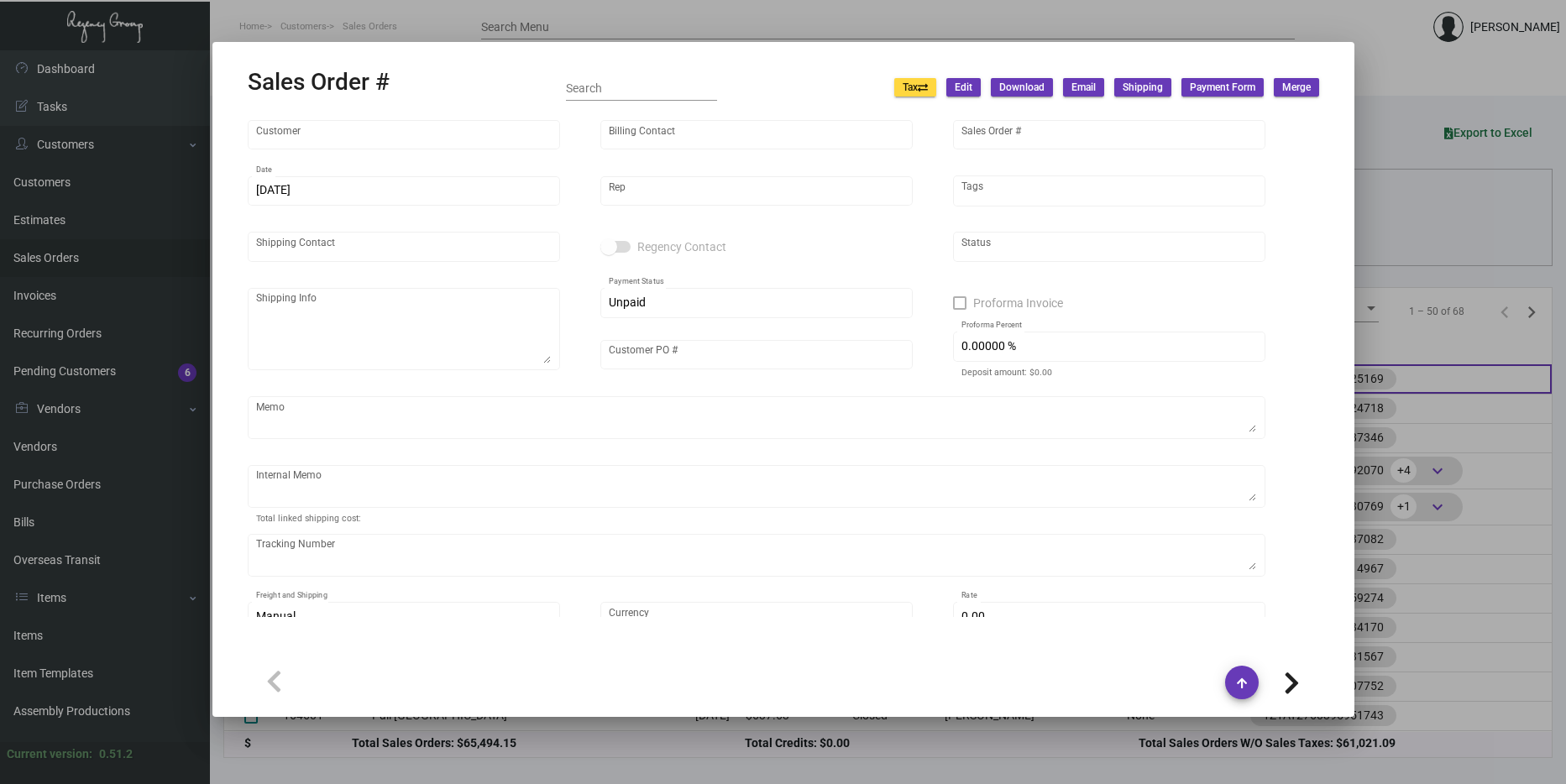
type input "$ 39.84"
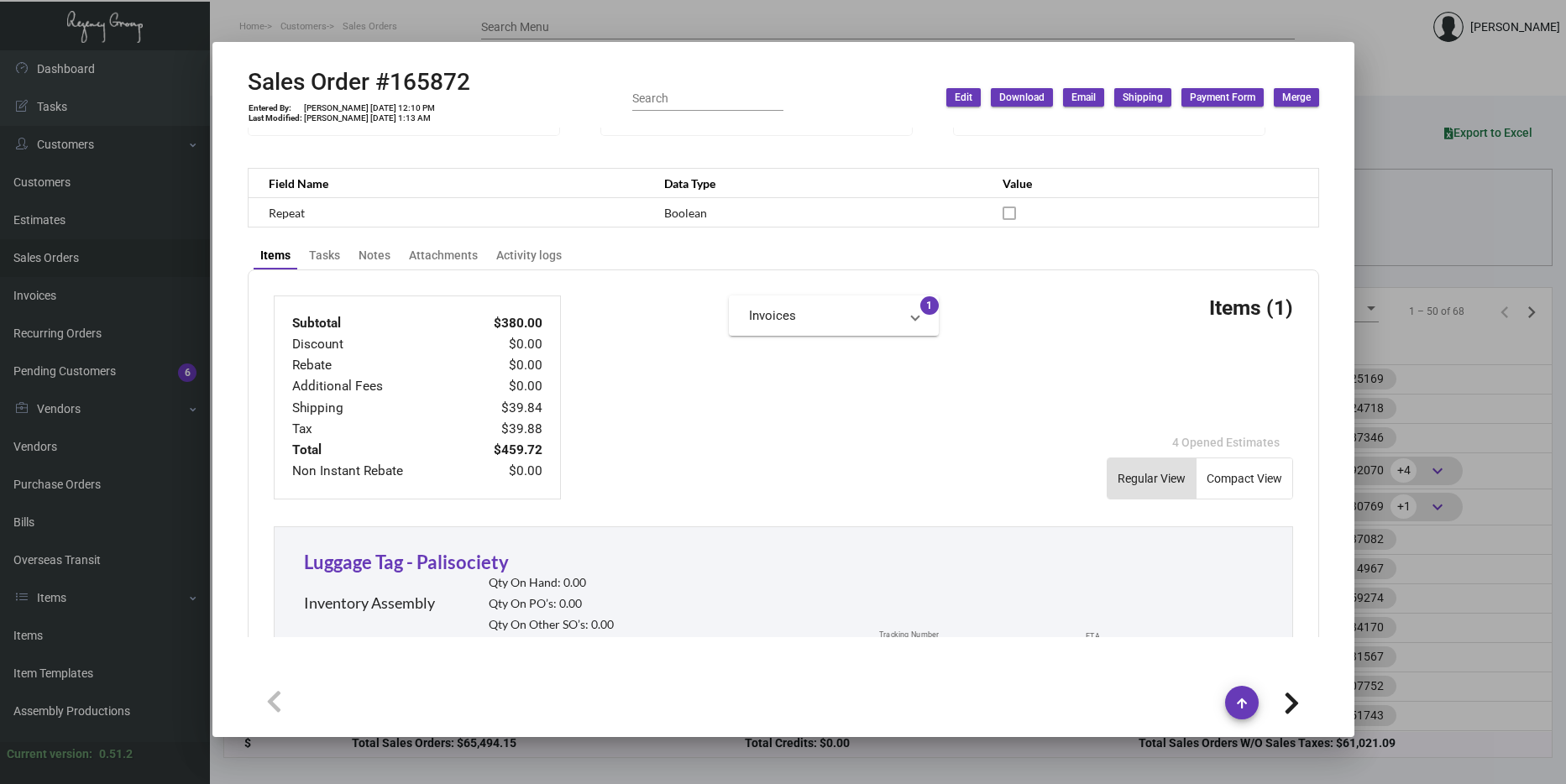
scroll to position [535, 0]
click at [1476, 398] on div at bounding box center [783, 392] width 1566 height 784
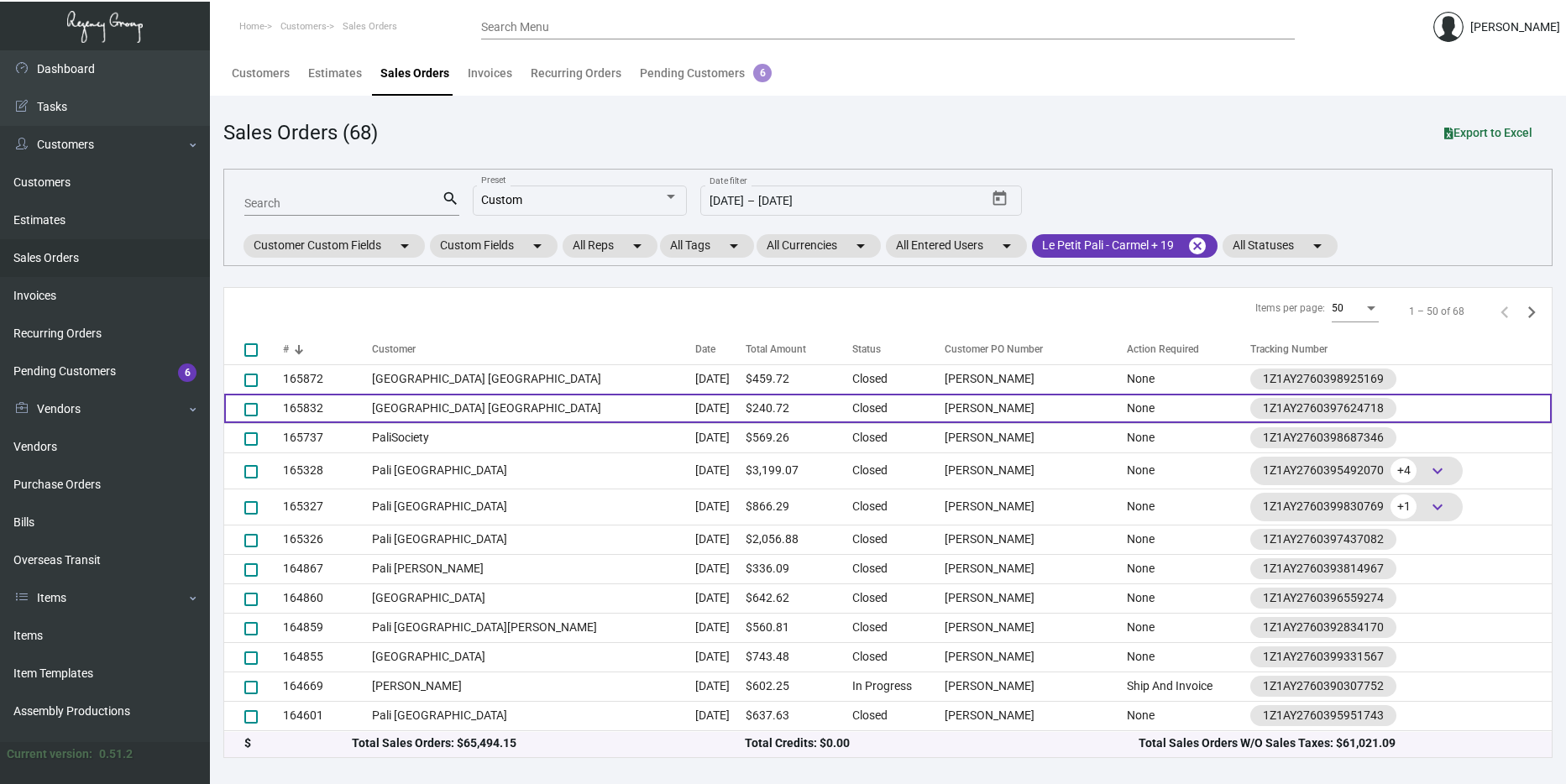
click at [555, 399] on td "[GEOGRAPHIC_DATA] [GEOGRAPHIC_DATA]" at bounding box center [534, 407] width 324 height 29
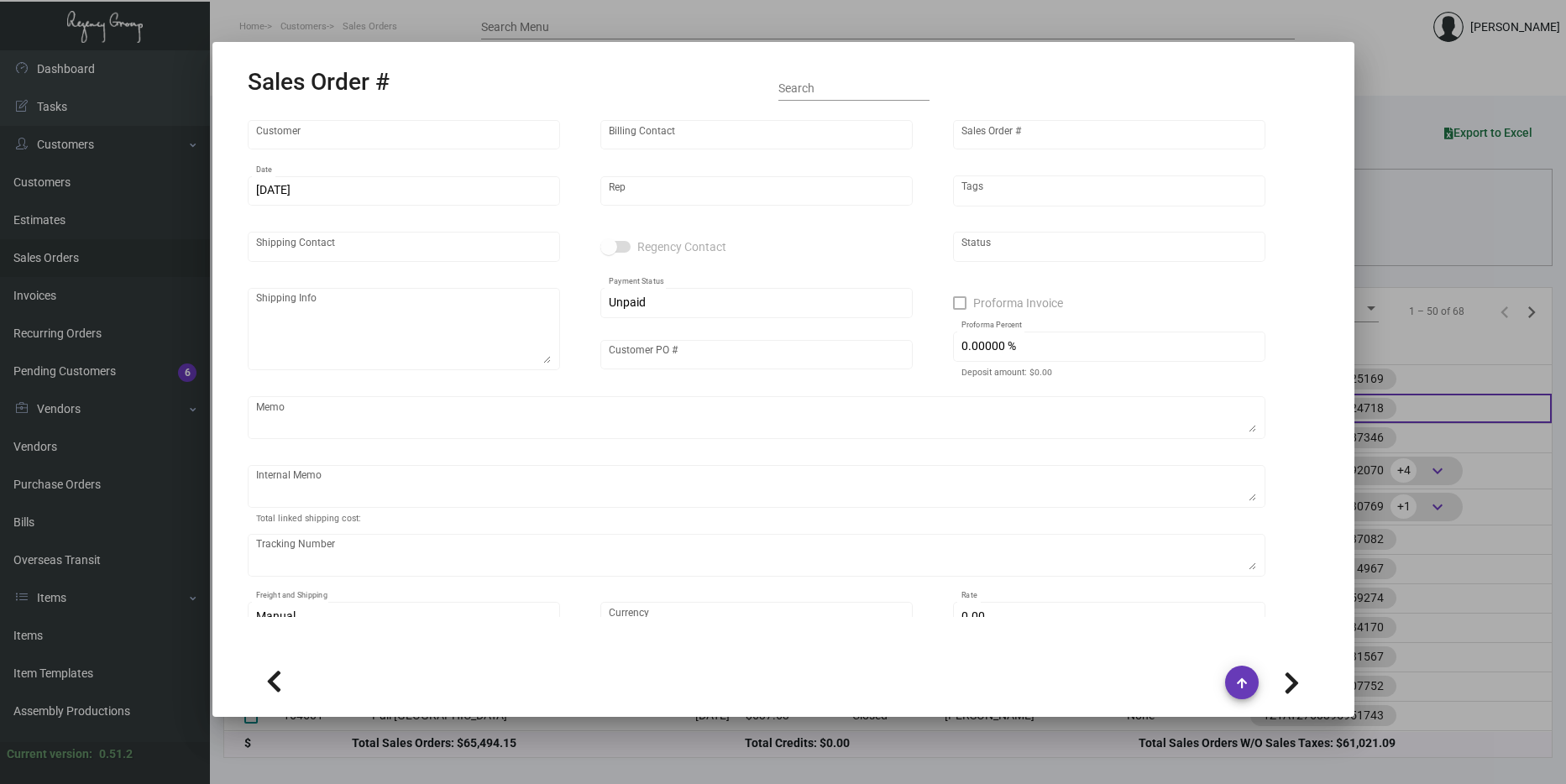
type input "[GEOGRAPHIC_DATA] [GEOGRAPHIC_DATA]"
type input "AP Billng"
type input "165832"
type input "[DATE]"
type input "[PERSON_NAME]"
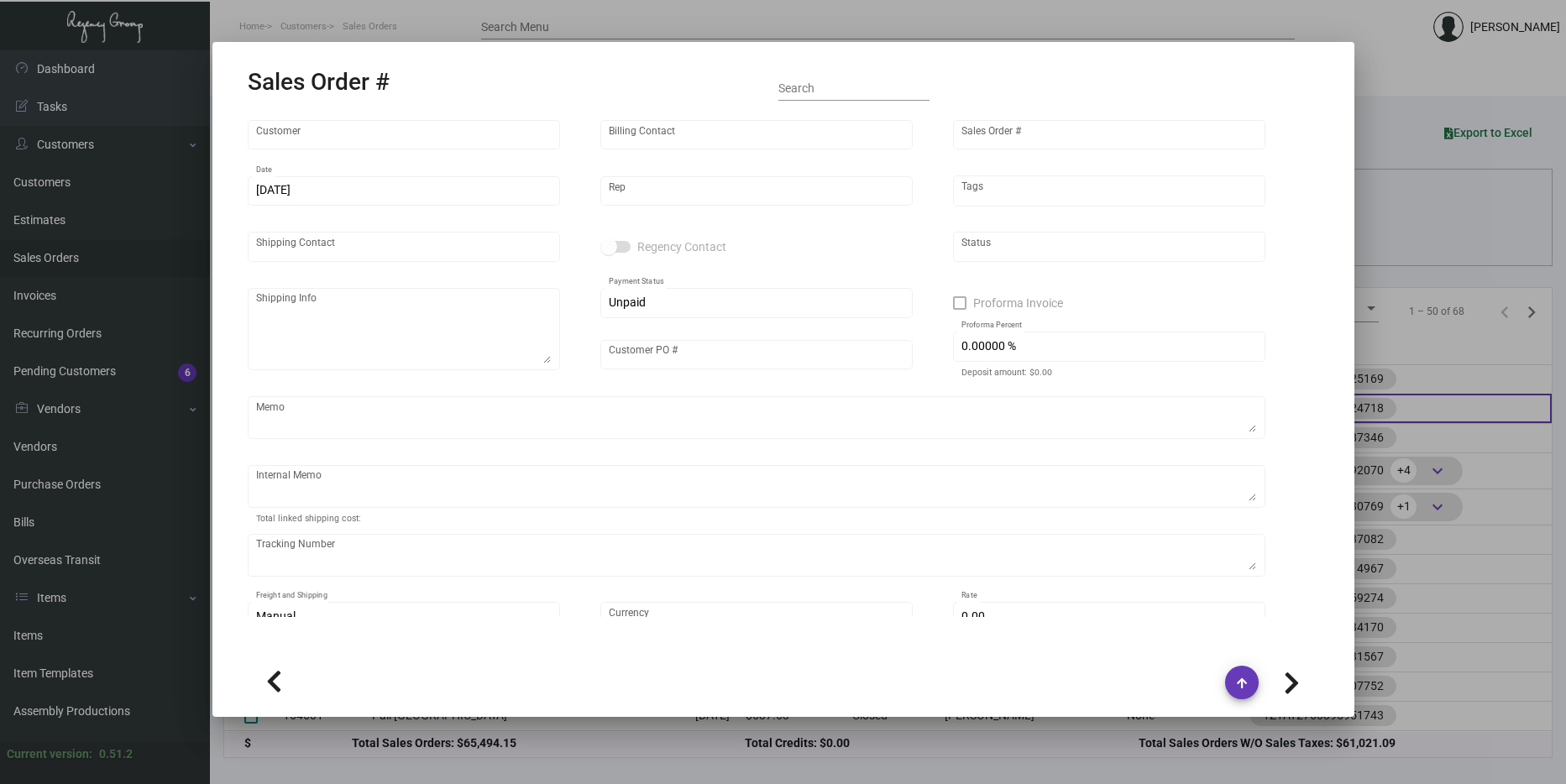
type input "[PERSON_NAME]"
type textarea "[GEOGRAPHIC_DATA] [GEOGRAPHIC_DATA] - [PERSON_NAME] [STREET_ADDRESS]"
type input "[PERSON_NAME]"
type textarea "$8.35"
type input "United States Dollar $"
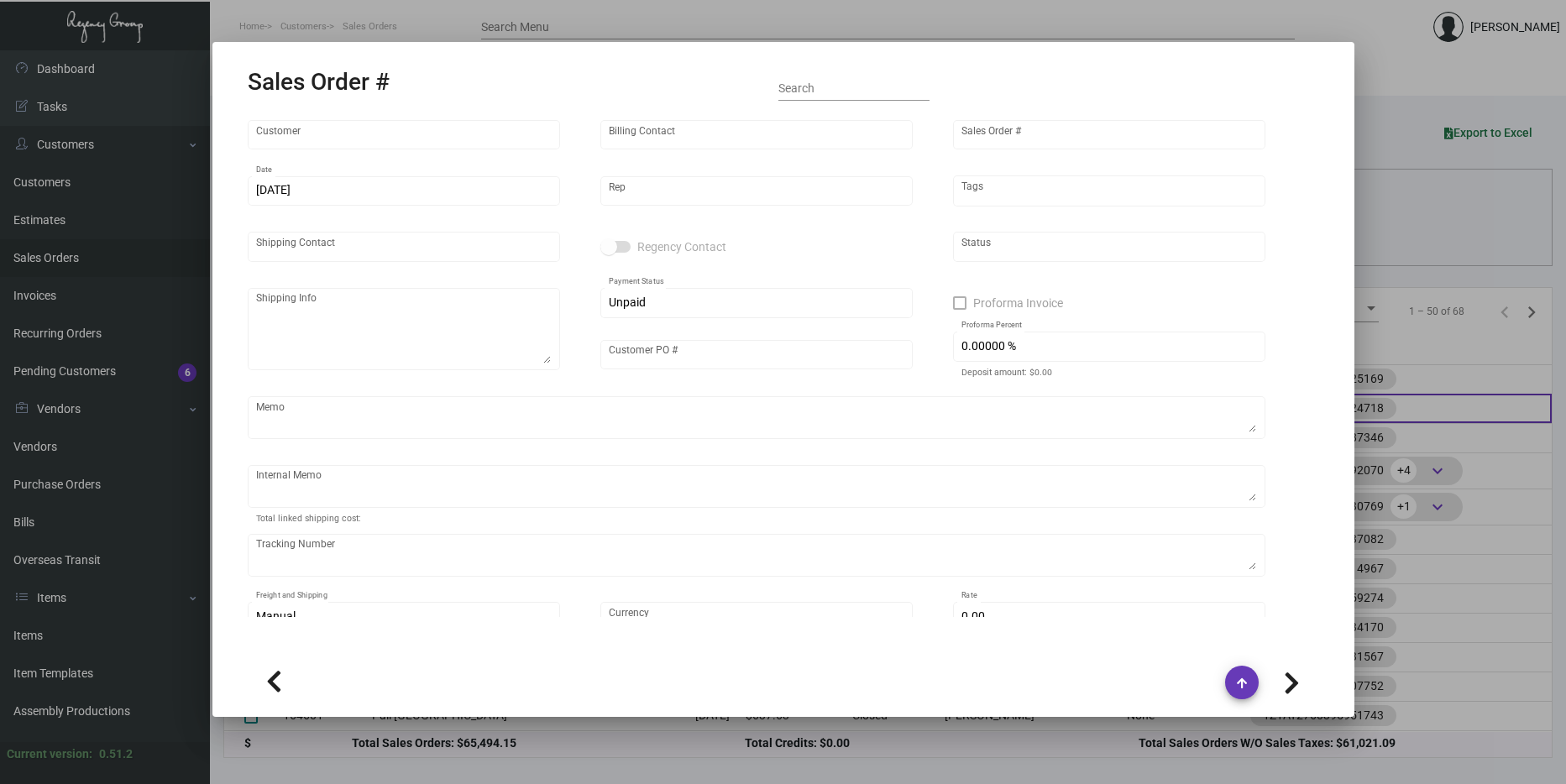
type input "$ 29.84"
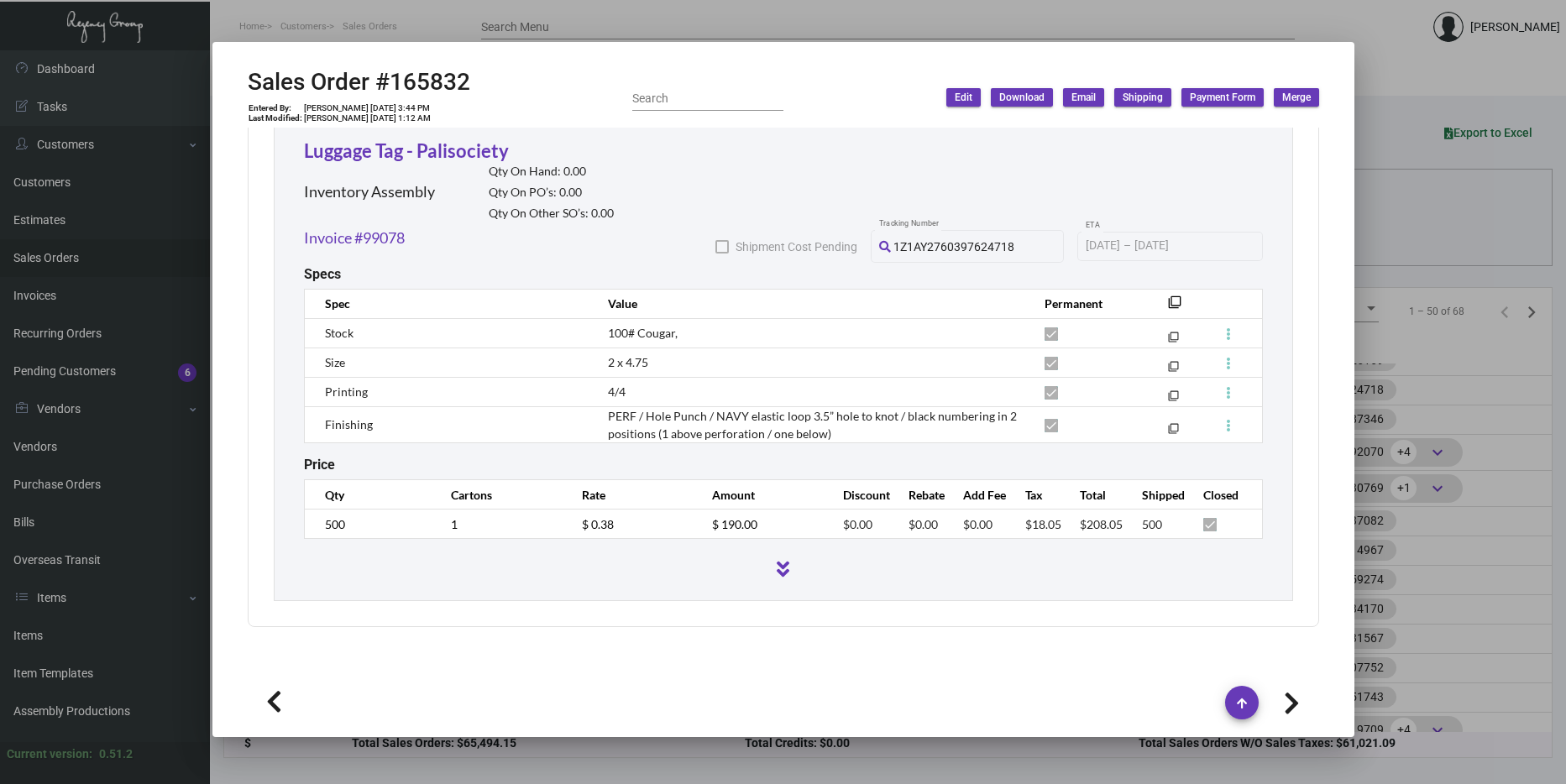
scroll to position [19, 0]
click at [1435, 382] on div at bounding box center [783, 392] width 1566 height 784
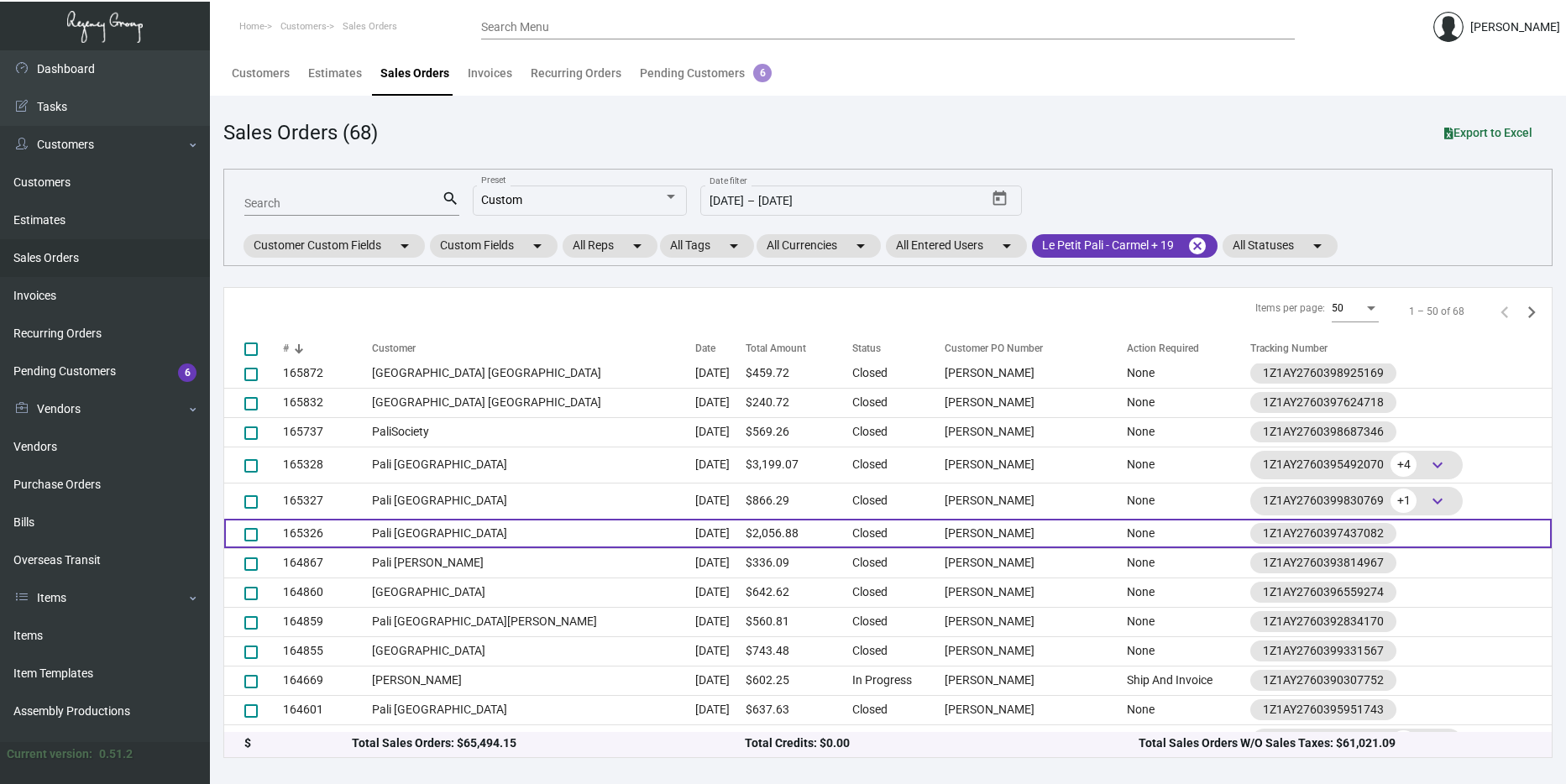
scroll to position [0, 0]
